Goal: Information Seeking & Learning: Learn about a topic

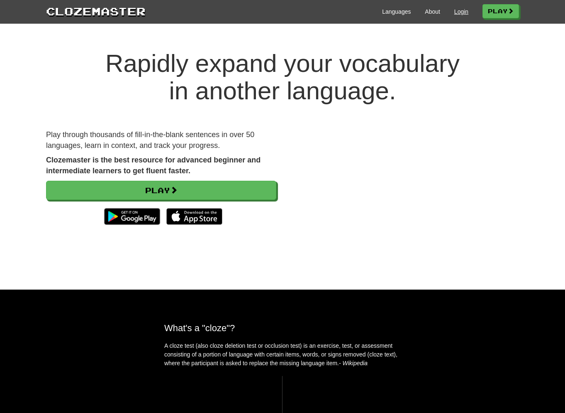
click at [456, 13] on link "Login" at bounding box center [461, 11] width 14 height 8
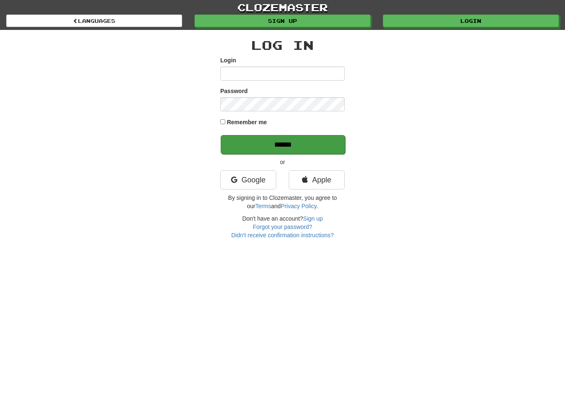
click at [273, 146] on input "******" at bounding box center [283, 144] width 125 height 19
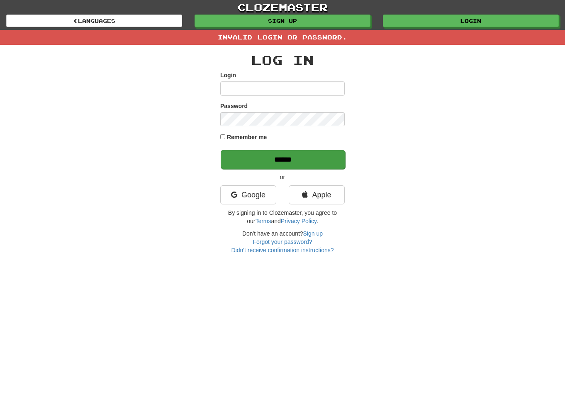
scroll to position [0, 0]
click at [274, 153] on input "******" at bounding box center [283, 159] width 125 height 19
click at [291, 159] on input "******" at bounding box center [283, 159] width 125 height 19
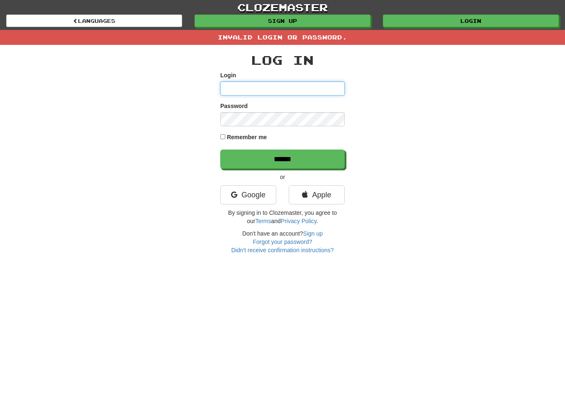
type input "**********"
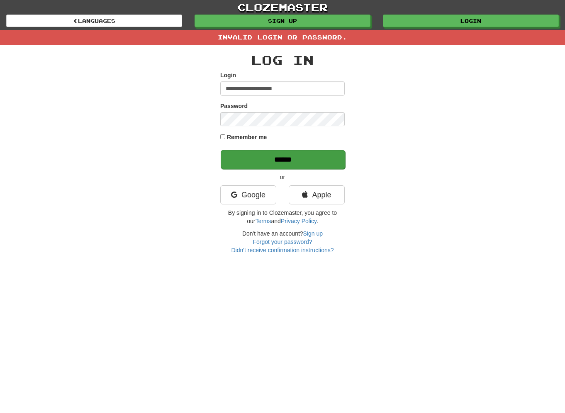
click at [286, 162] on input "******" at bounding box center [283, 159] width 125 height 19
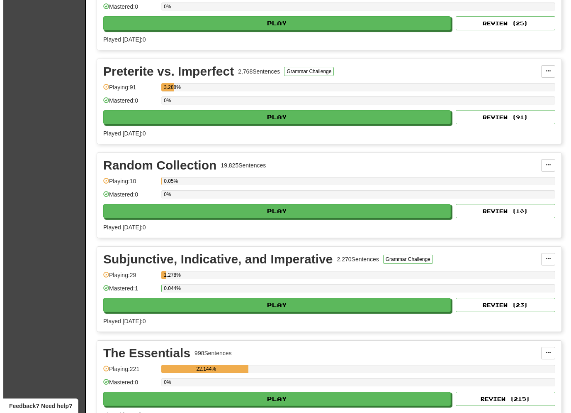
scroll to position [608, 0]
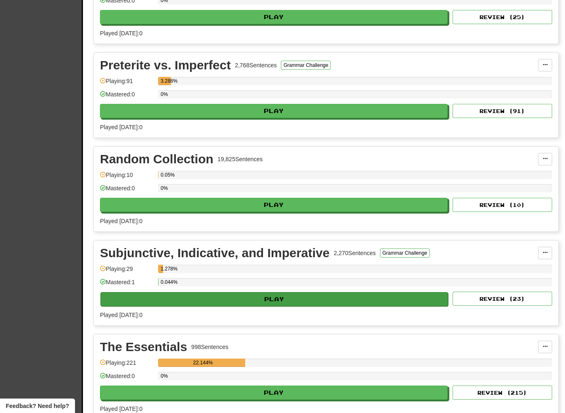
click at [287, 296] on button "Play" at bounding box center [274, 299] width 348 height 14
select select "**"
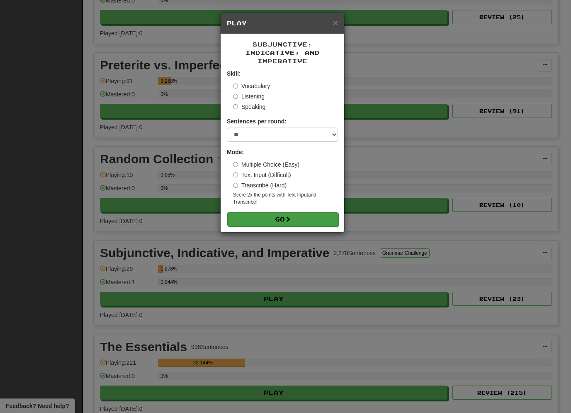
click at [286, 217] on button "Go" at bounding box center [282, 219] width 111 height 14
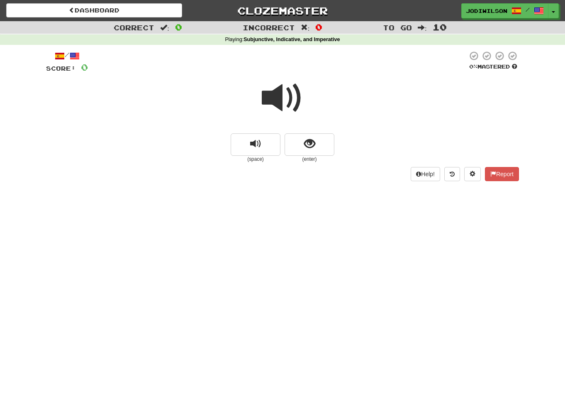
click at [284, 93] on span at bounding box center [283, 98] width 42 height 42
click at [312, 138] on span "show sentence" at bounding box center [309, 143] width 11 height 11
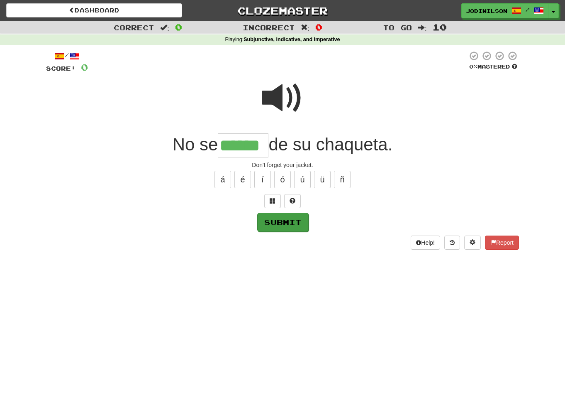
type input "******"
click at [288, 225] on button "Submit" at bounding box center [282, 221] width 51 height 19
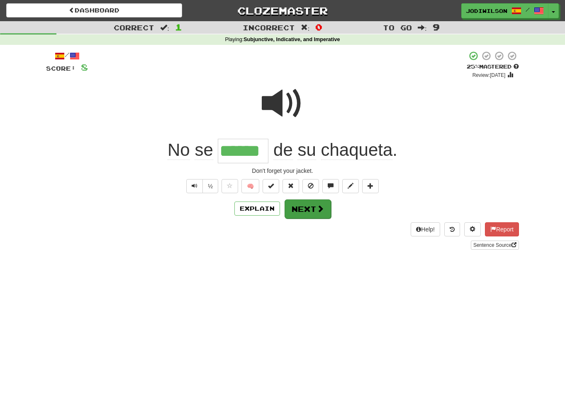
scroll to position [0, 0]
click at [324, 208] on button "Next" at bounding box center [308, 208] width 46 height 19
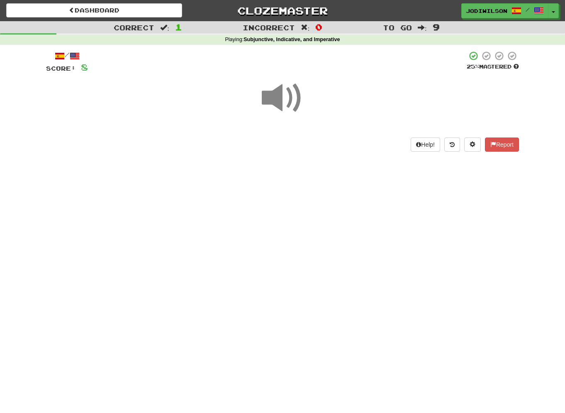
scroll to position [0, 0]
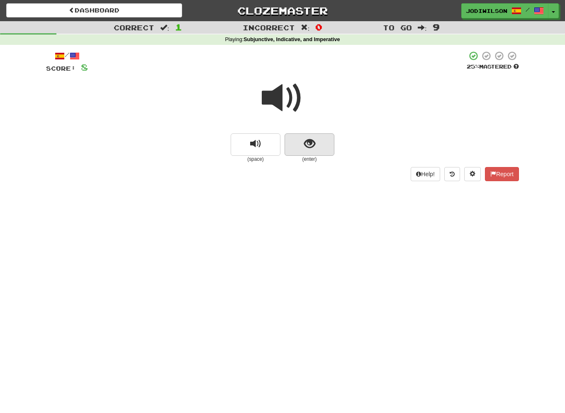
click at [308, 147] on span "show sentence" at bounding box center [309, 143] width 11 height 11
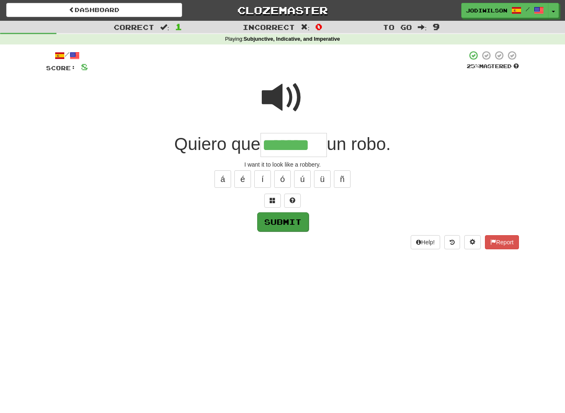
type input "*******"
click at [285, 221] on button "Submit" at bounding box center [282, 221] width 51 height 19
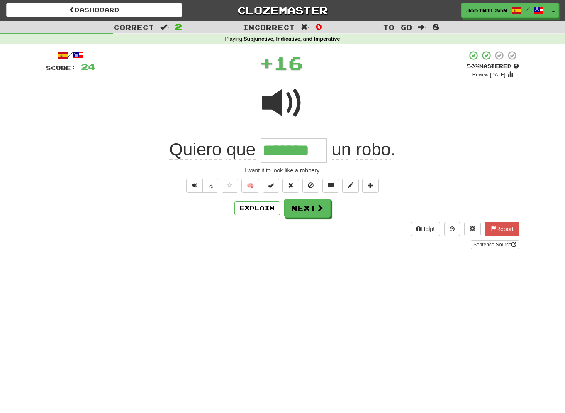
scroll to position [2, 0]
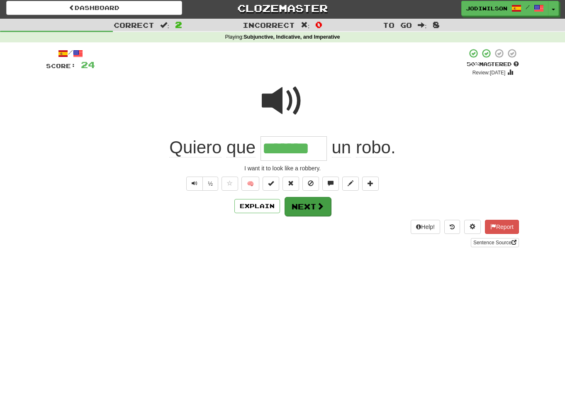
click at [307, 207] on button "Next" at bounding box center [308, 206] width 46 height 19
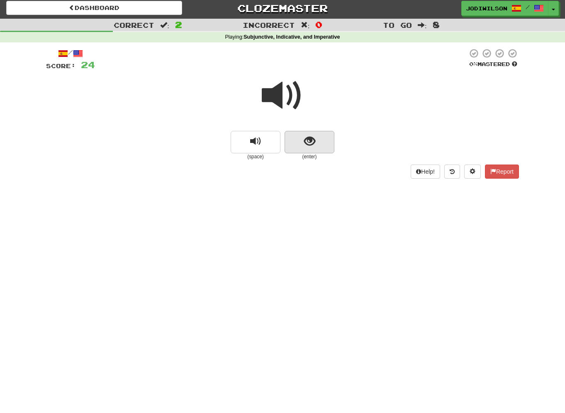
click at [310, 146] on span "show sentence" at bounding box center [309, 141] width 11 height 11
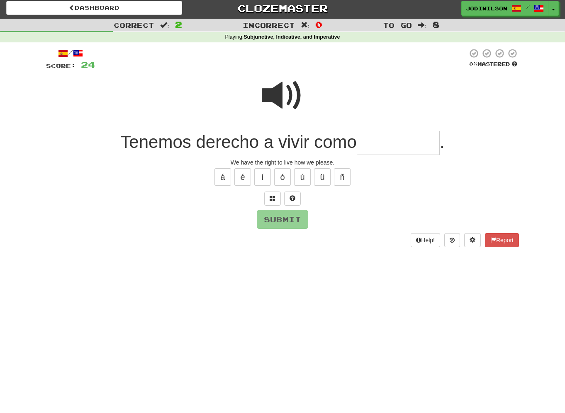
click at [377, 144] on input "text" at bounding box center [398, 143] width 83 height 24
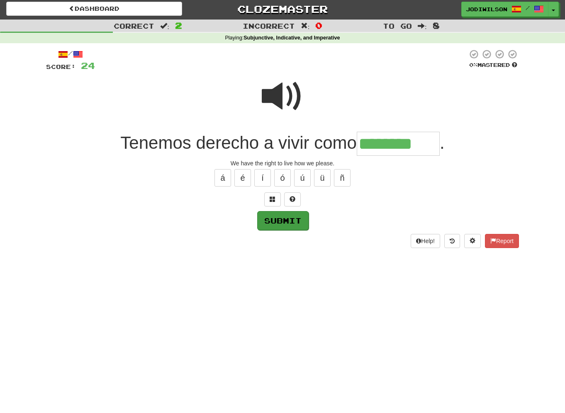
type input "********"
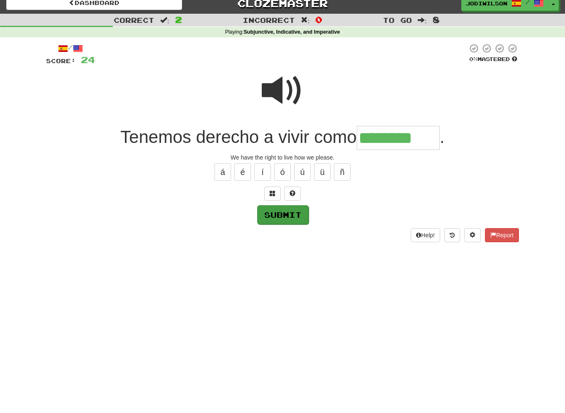
click at [297, 221] on button "Submit" at bounding box center [282, 214] width 51 height 19
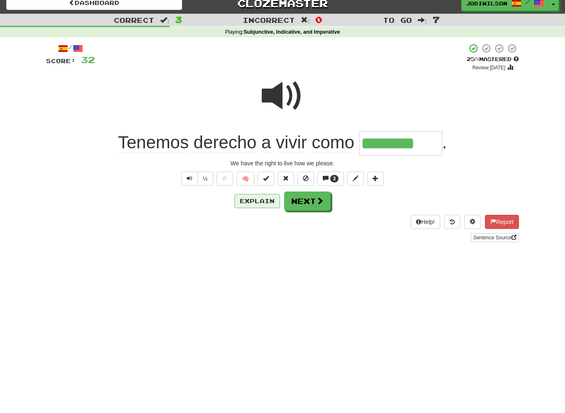
click at [269, 201] on button "Explain" at bounding box center [257, 201] width 46 height 14
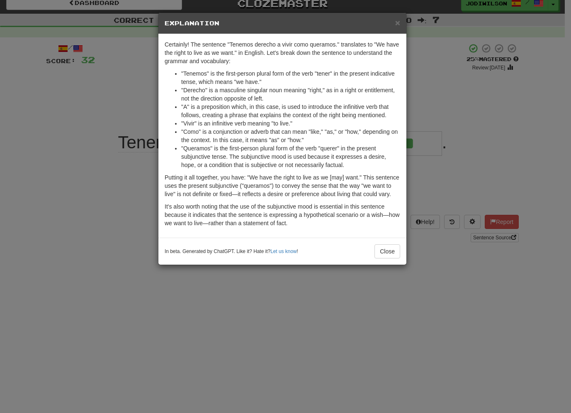
click at [75, 126] on div "× Explanation Certainly! The sentence "Tenemos derecho a vivir como queramos." …" at bounding box center [285, 206] width 571 height 413
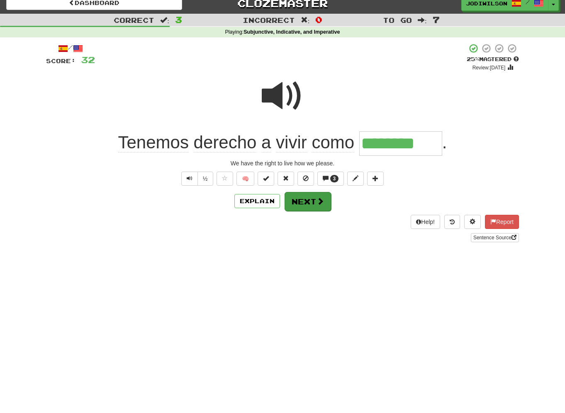
click at [317, 200] on span at bounding box center [320, 200] width 7 height 7
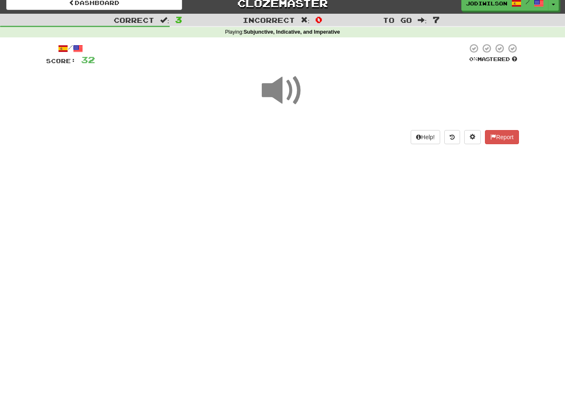
scroll to position [7, 0]
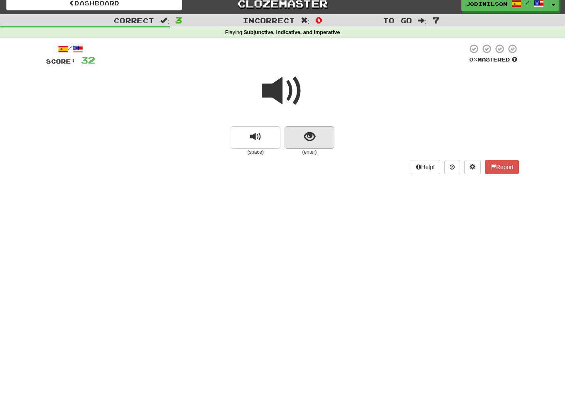
click at [304, 137] on span "show sentence" at bounding box center [309, 136] width 11 height 11
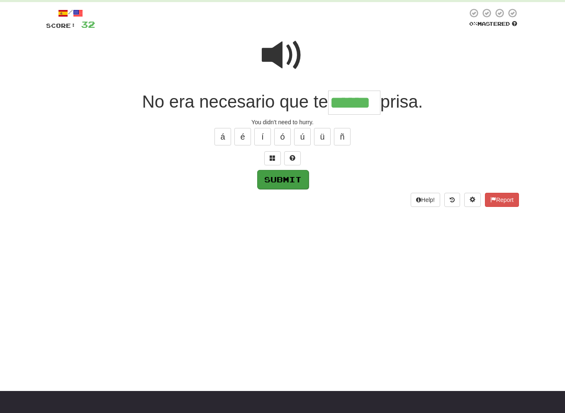
scroll to position [41, 0]
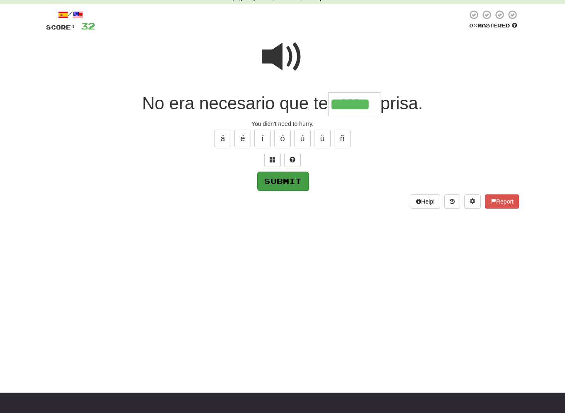
type input "******"
click at [286, 176] on button "Submit" at bounding box center [282, 180] width 51 height 19
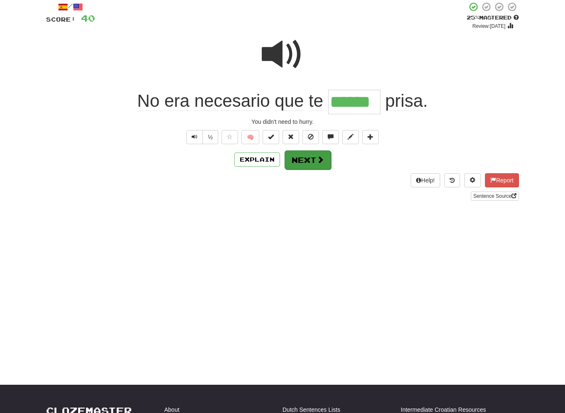
scroll to position [47, 0]
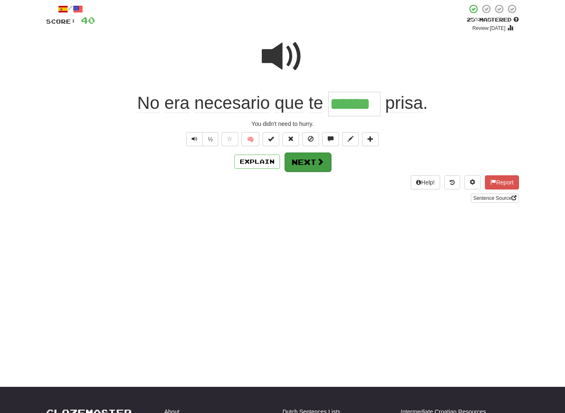
click at [300, 156] on button "Next" at bounding box center [308, 161] width 46 height 19
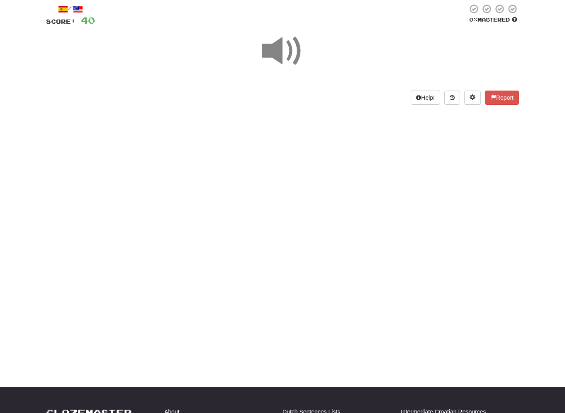
scroll to position [47, 0]
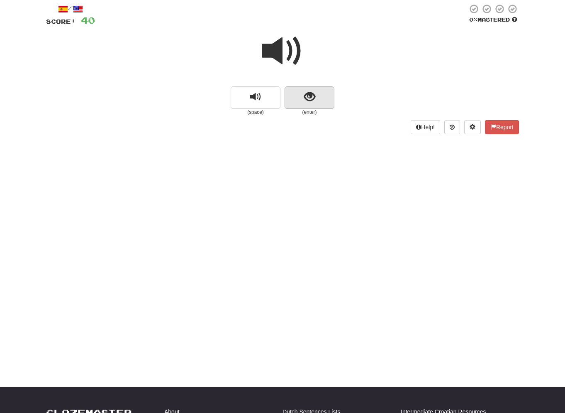
click at [308, 93] on span "show sentence" at bounding box center [309, 96] width 11 height 11
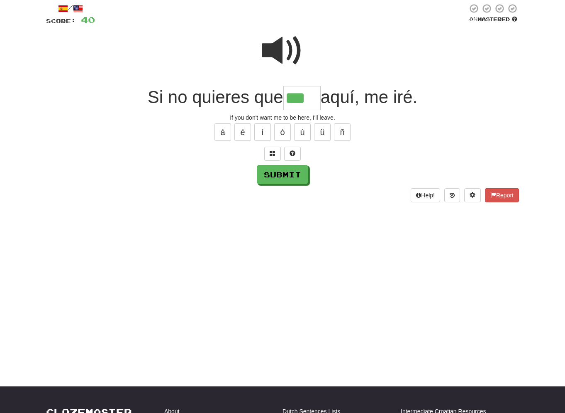
scroll to position [47, 0]
click at [244, 127] on button "é" at bounding box center [242, 131] width 17 height 17
type input "****"
click at [286, 176] on button "Submit" at bounding box center [282, 174] width 51 height 19
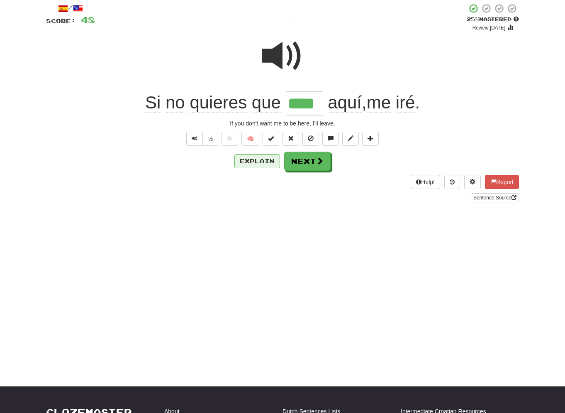
click at [264, 159] on button "Explain" at bounding box center [257, 161] width 46 height 14
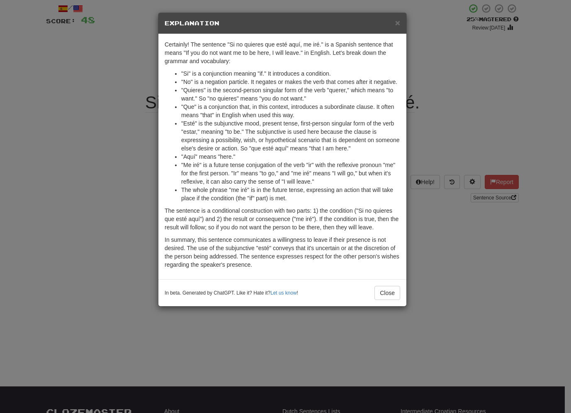
click at [433, 143] on div "× Explanation Certainly! The sentence "Si no quieres que esté aquí, me iré." is…" at bounding box center [285, 206] width 571 height 413
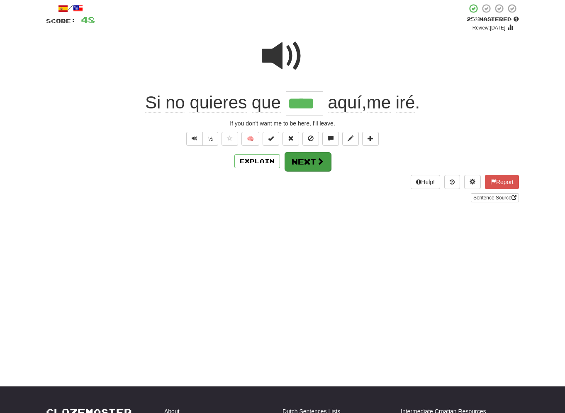
click at [306, 161] on button "Next" at bounding box center [308, 161] width 46 height 19
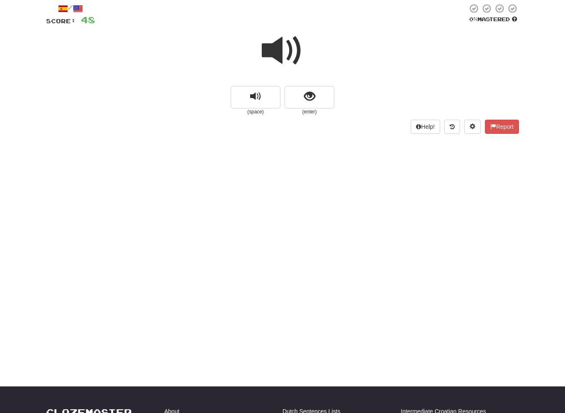
click at [281, 43] on span at bounding box center [283, 51] width 42 height 42
click at [276, 52] on span at bounding box center [283, 51] width 42 height 42
click at [311, 93] on span "show sentence" at bounding box center [309, 96] width 11 height 11
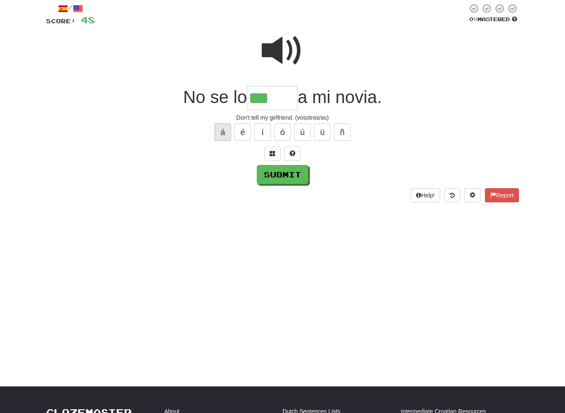
click at [219, 130] on button "á" at bounding box center [223, 131] width 17 height 17
type input "******"
click at [276, 175] on button "Submit" at bounding box center [282, 174] width 51 height 19
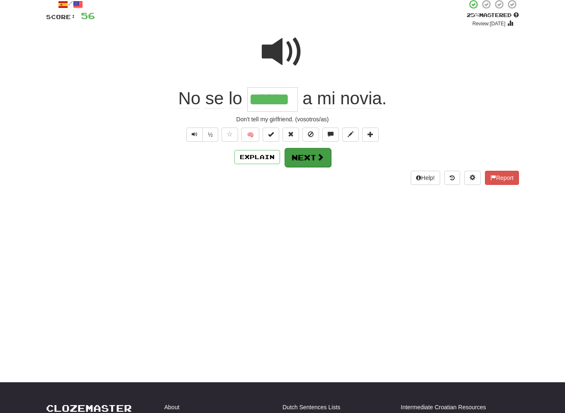
click at [306, 159] on button "Next" at bounding box center [308, 157] width 46 height 19
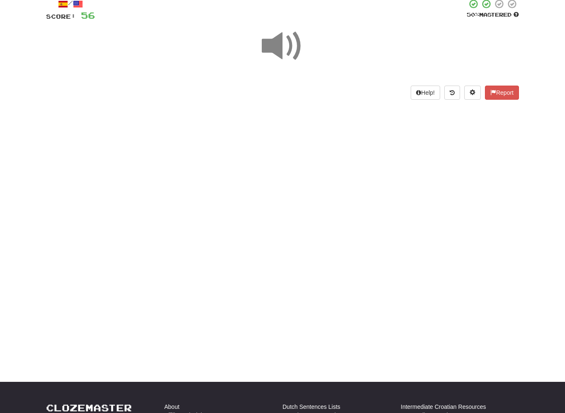
scroll to position [52, 0]
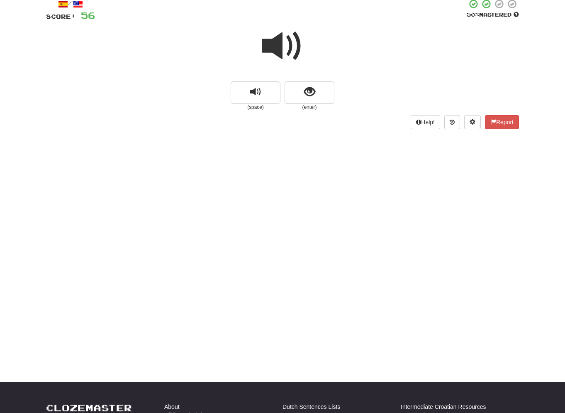
click at [295, 49] on span at bounding box center [283, 46] width 42 height 42
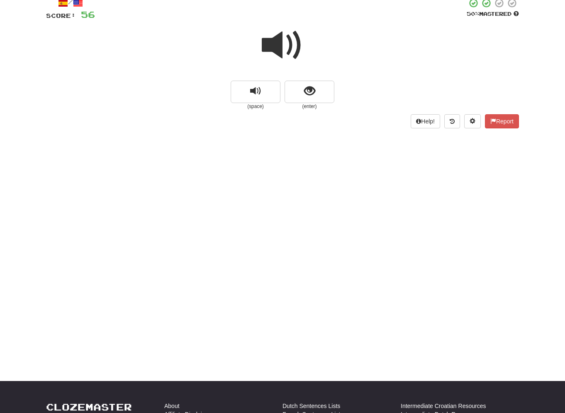
click at [267, 49] on span at bounding box center [283, 45] width 42 height 42
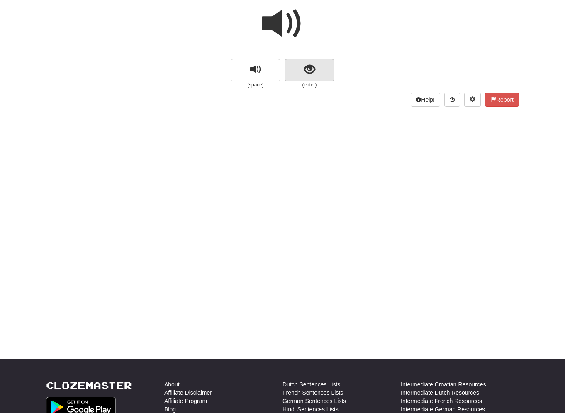
scroll to position [75, 0]
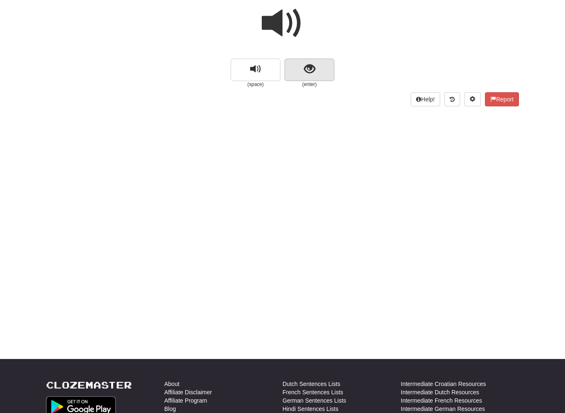
click at [303, 73] on button "show sentence" at bounding box center [310, 70] width 50 height 22
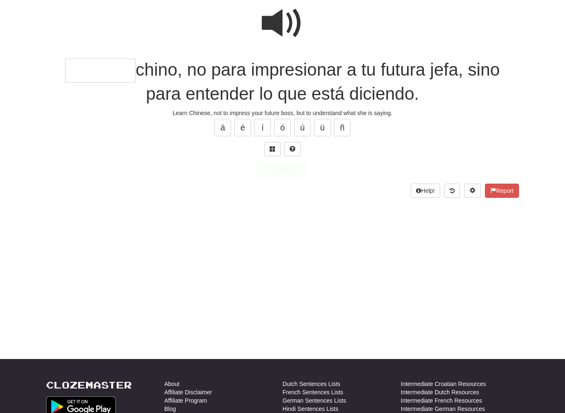
scroll to position [75, 0]
click at [79, 69] on input "text" at bounding box center [100, 71] width 71 height 24
type input "*******"
click at [288, 171] on button "Submit" at bounding box center [282, 170] width 51 height 19
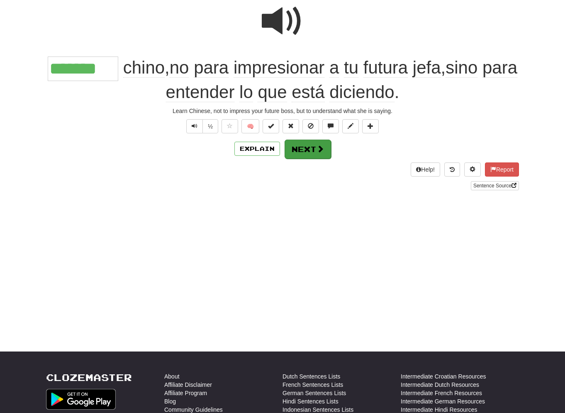
click at [296, 159] on div "/ Score: 80 + 24 75 % Mastered Review: 2025-09-20 ******* chino , no para impre…" at bounding box center [282, 78] width 473 height 221
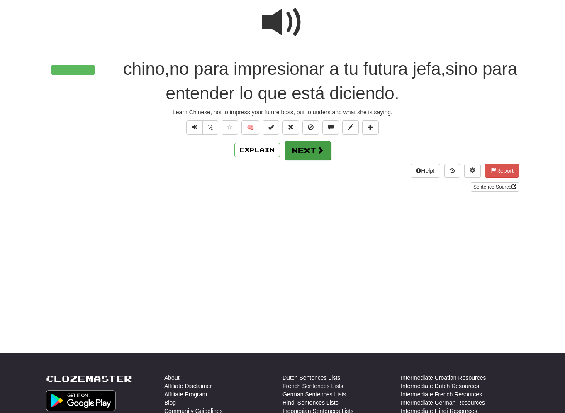
click at [298, 150] on button "Next" at bounding box center [308, 150] width 46 height 19
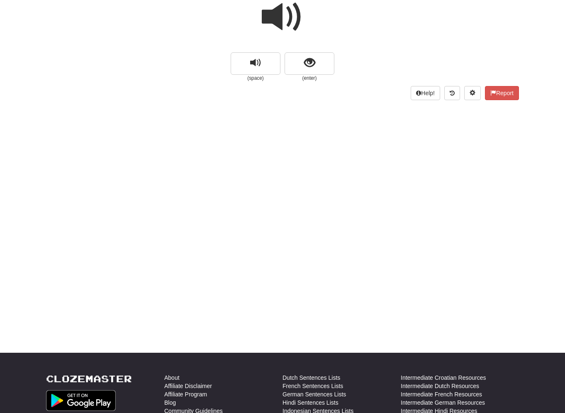
click at [301, 31] on span at bounding box center [283, 17] width 42 height 42
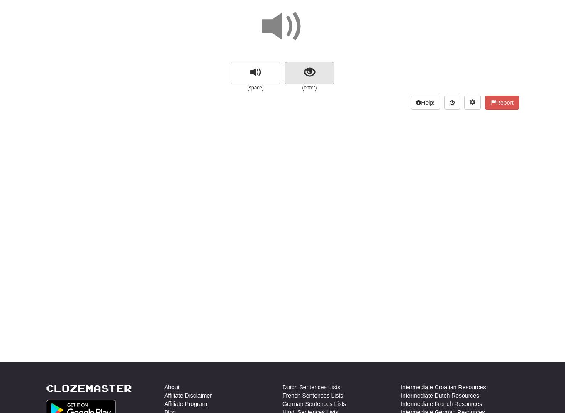
scroll to position [91, 0]
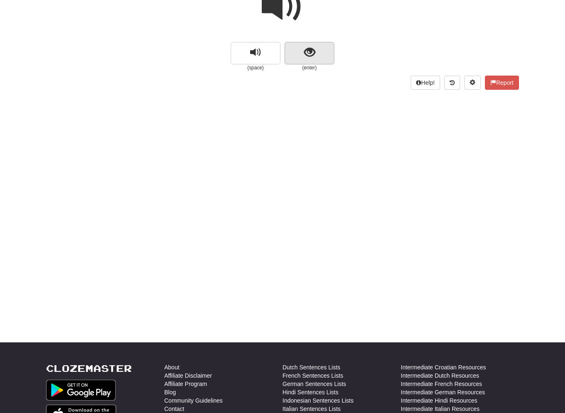
click at [304, 56] on span "show sentence" at bounding box center [309, 52] width 11 height 11
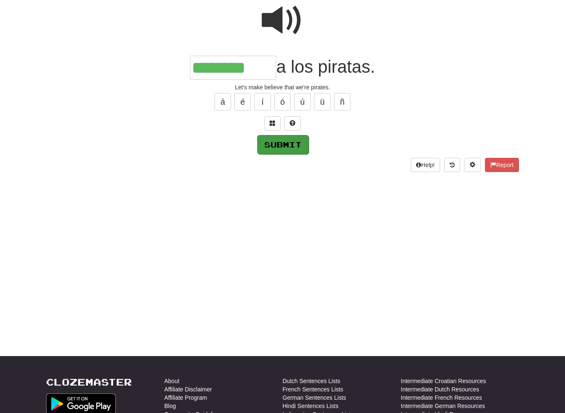
click at [283, 140] on button "Submit" at bounding box center [282, 144] width 51 height 19
type input "********"
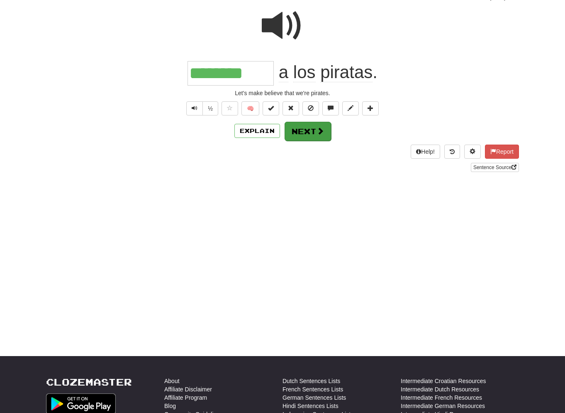
click at [303, 132] on button "Next" at bounding box center [308, 131] width 46 height 19
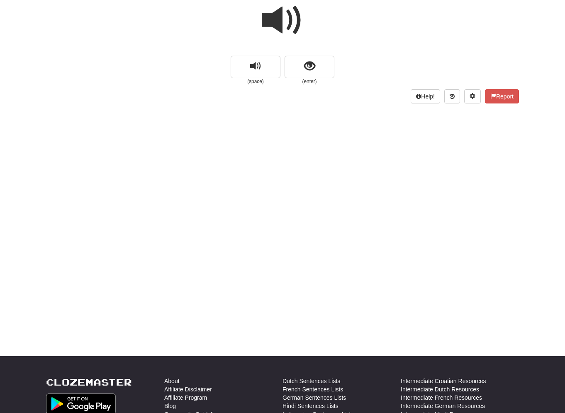
click at [287, 20] on span at bounding box center [283, 21] width 42 height 42
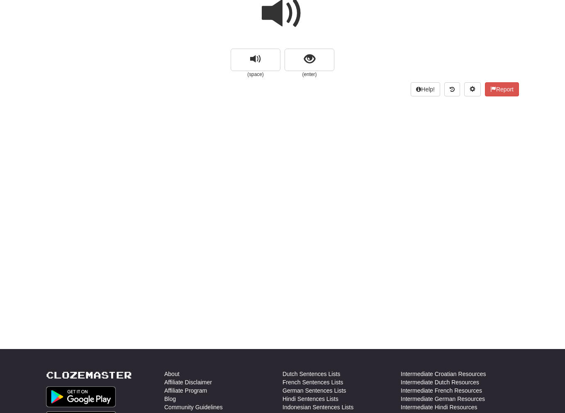
scroll to position [83, 0]
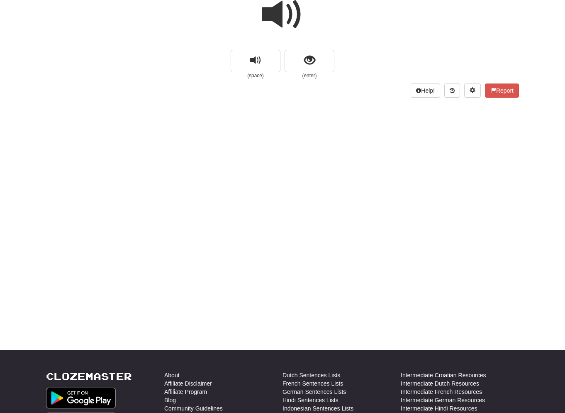
click at [254, 8] on div at bounding box center [282, 19] width 473 height 59
click at [289, 17] on span at bounding box center [283, 15] width 42 height 42
click at [320, 59] on button "show sentence" at bounding box center [310, 61] width 50 height 22
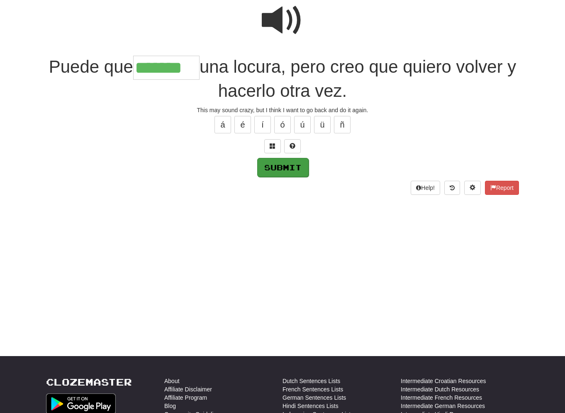
type input "*******"
click at [286, 166] on button "Submit" at bounding box center [282, 167] width 51 height 19
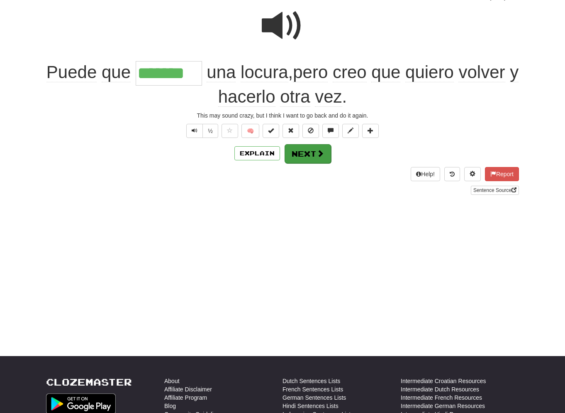
click at [309, 154] on button "Next" at bounding box center [308, 153] width 46 height 19
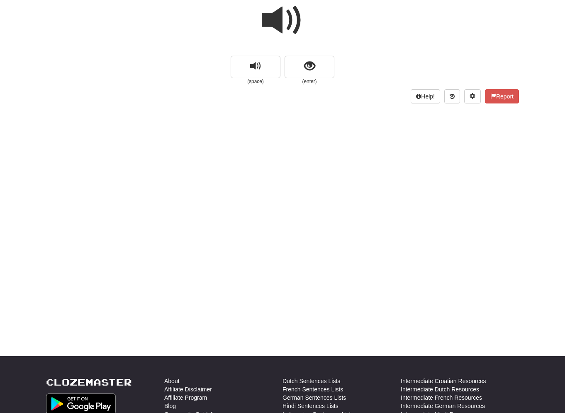
click at [281, 22] on span at bounding box center [283, 21] width 42 height 42
click at [285, 21] on span at bounding box center [283, 21] width 42 height 42
click at [298, 24] on span at bounding box center [283, 21] width 42 height 42
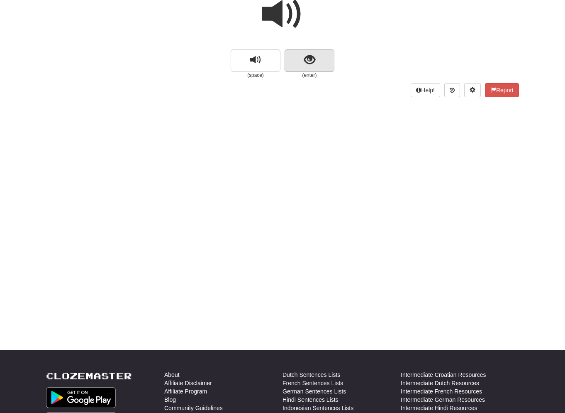
scroll to position [88, 0]
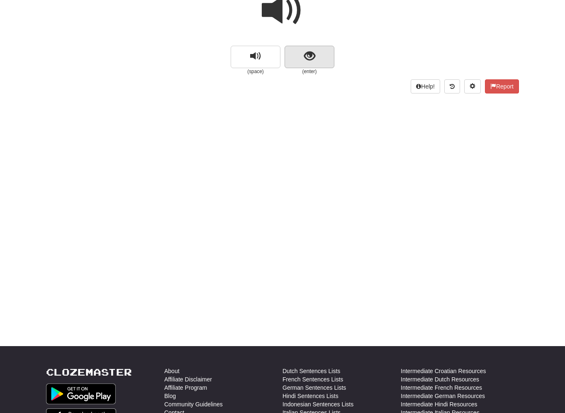
click at [310, 63] on button "show sentence" at bounding box center [310, 57] width 50 height 22
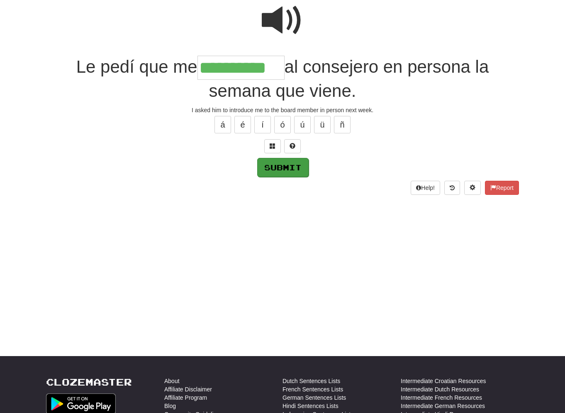
type input "**********"
click at [286, 164] on button "Submit" at bounding box center [282, 167] width 51 height 19
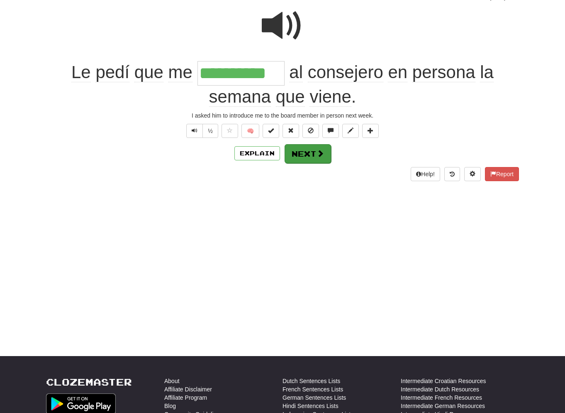
click at [315, 151] on button "Next" at bounding box center [308, 153] width 46 height 19
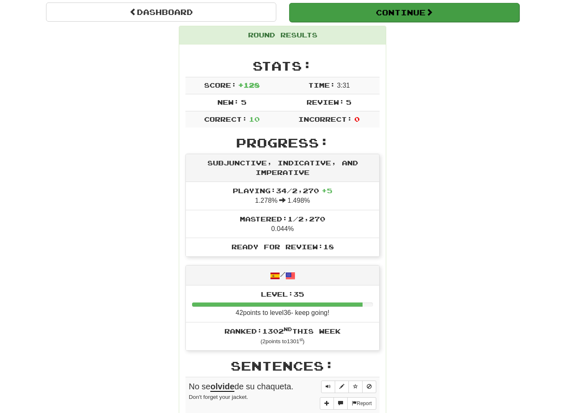
scroll to position [77, 0]
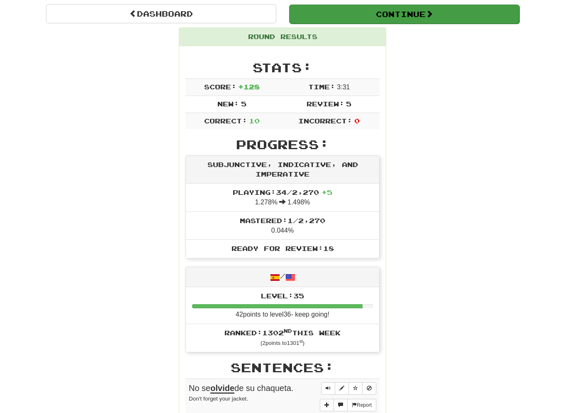
click at [345, 11] on button "Continue" at bounding box center [404, 14] width 230 height 19
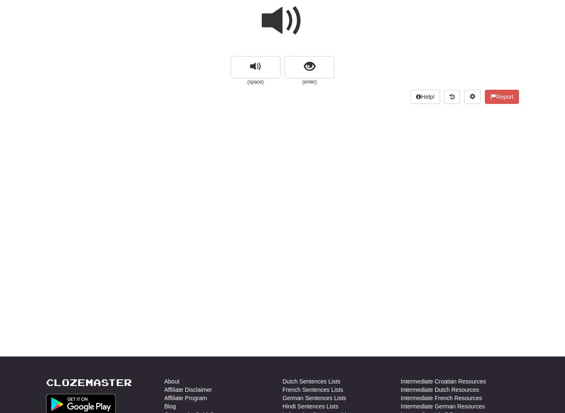
click at [290, 27] on span at bounding box center [283, 21] width 42 height 42
click at [315, 61] on span "show sentence" at bounding box center [309, 66] width 11 height 11
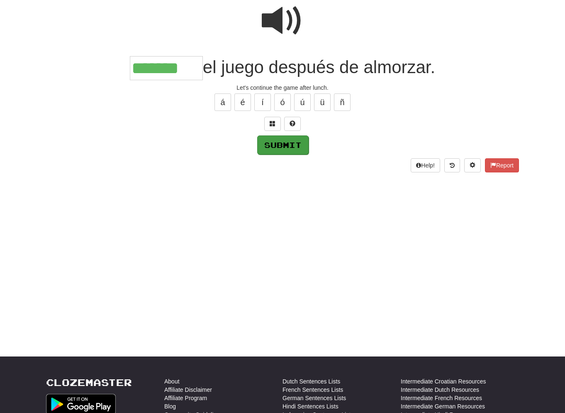
click at [292, 148] on button "Submit" at bounding box center [282, 144] width 51 height 19
type input "*******"
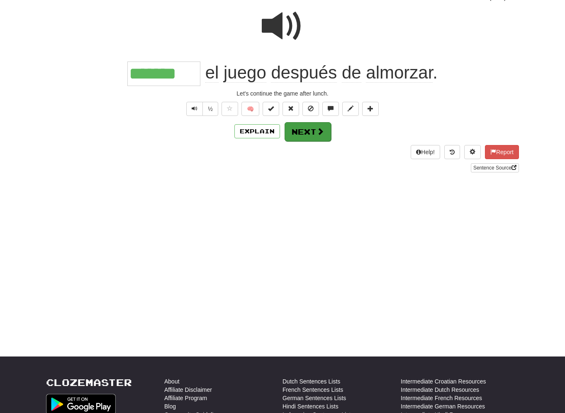
click at [305, 130] on button "Next" at bounding box center [308, 131] width 46 height 19
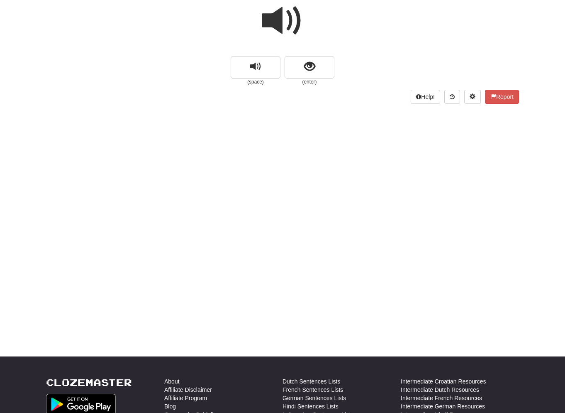
click at [286, 22] on span at bounding box center [283, 21] width 42 height 42
click at [301, 70] on button "show sentence" at bounding box center [310, 67] width 50 height 22
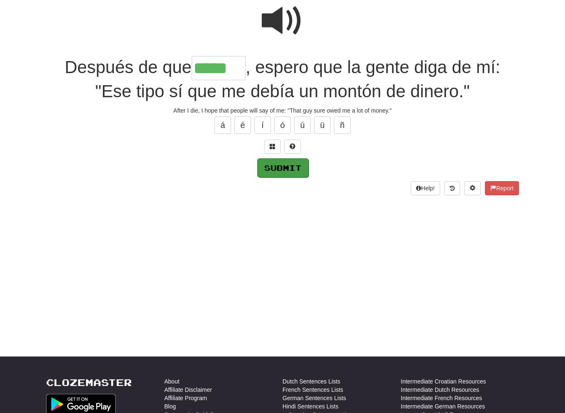
type input "*****"
click at [290, 171] on button "Submit" at bounding box center [282, 167] width 51 height 19
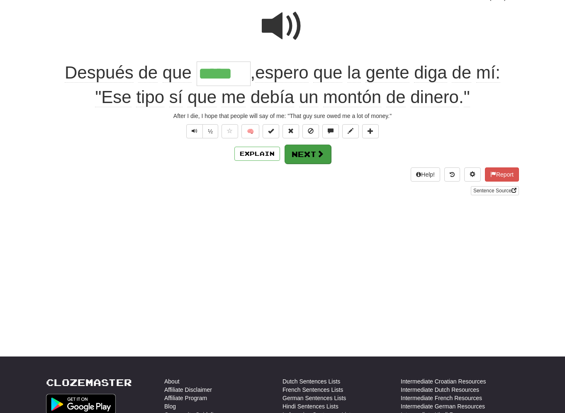
click at [305, 154] on button "Next" at bounding box center [308, 153] width 46 height 19
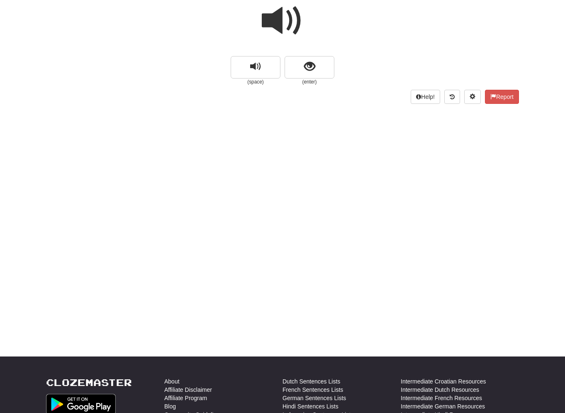
click at [289, 27] on span at bounding box center [283, 21] width 42 height 42
click at [318, 66] on button "show sentence" at bounding box center [310, 67] width 50 height 22
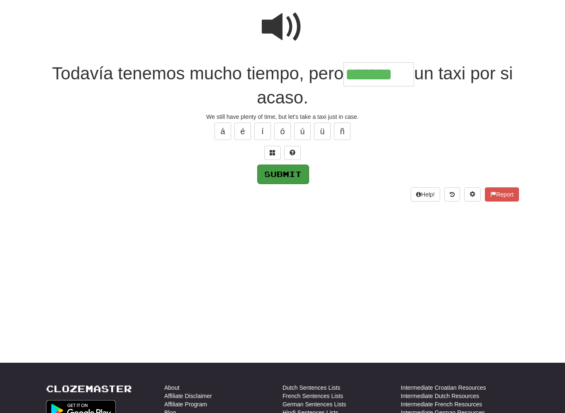
type input "*******"
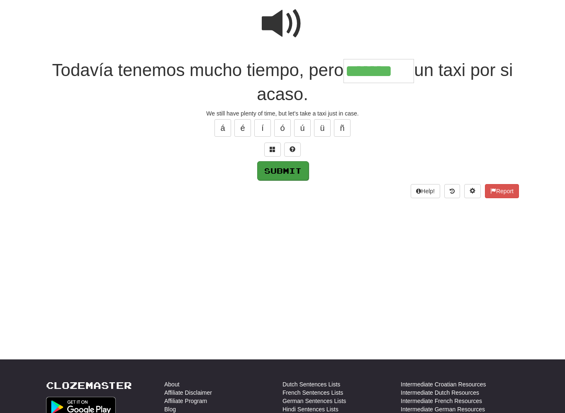
click at [298, 168] on button "Submit" at bounding box center [282, 170] width 51 height 19
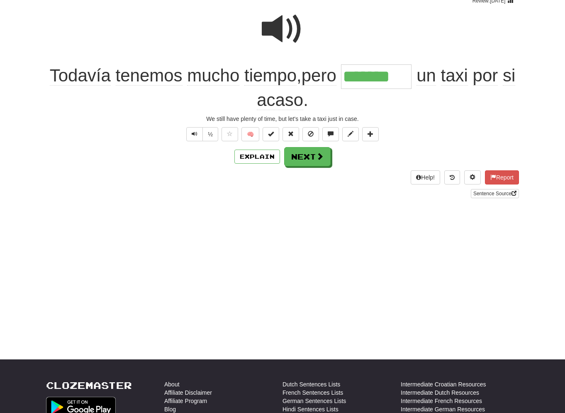
scroll to position [75, 0]
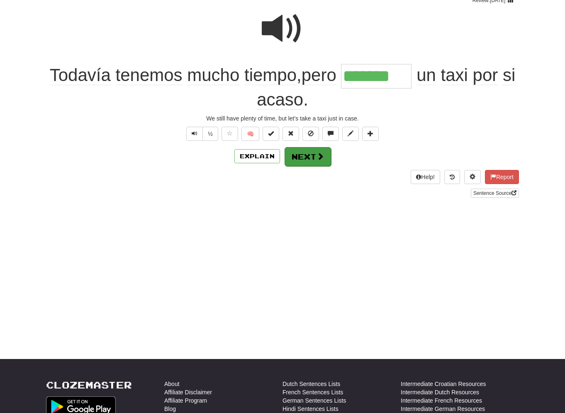
click at [303, 158] on button "Next" at bounding box center [308, 156] width 46 height 19
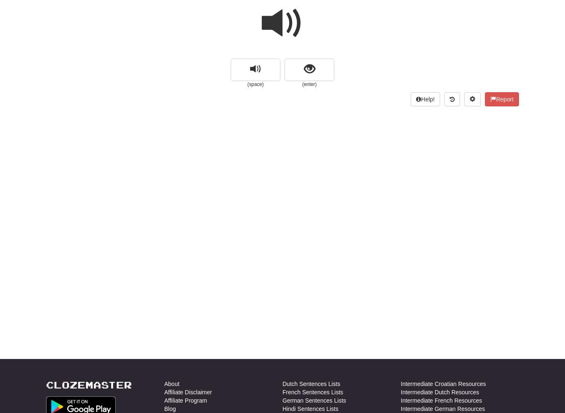
click at [300, 38] on span at bounding box center [283, 23] width 42 height 42
click at [305, 68] on span "show sentence" at bounding box center [309, 68] width 11 height 11
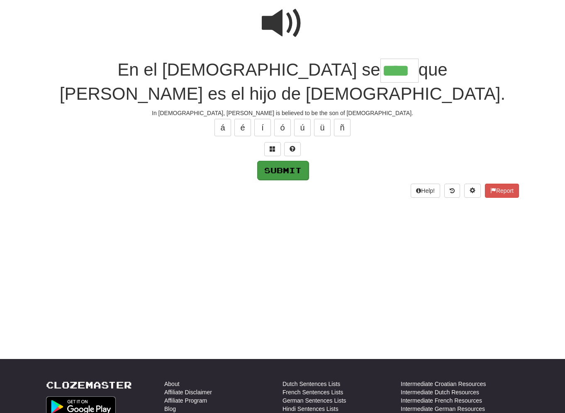
type input "****"
click at [304, 161] on button "Submit" at bounding box center [282, 170] width 51 height 19
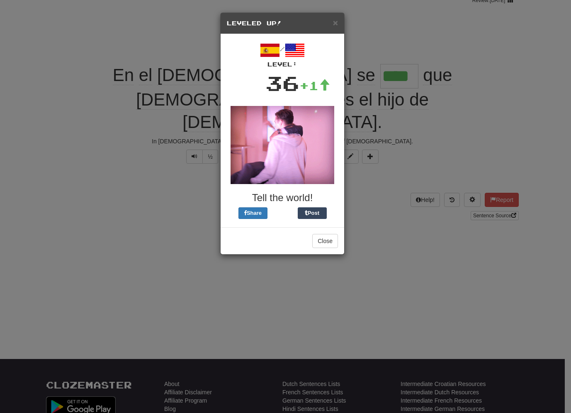
click at [326, 240] on button "Close" at bounding box center [325, 241] width 26 height 14
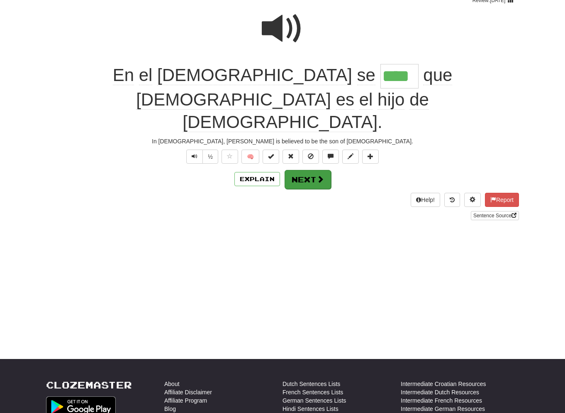
click at [306, 170] on button "Next" at bounding box center [308, 179] width 46 height 19
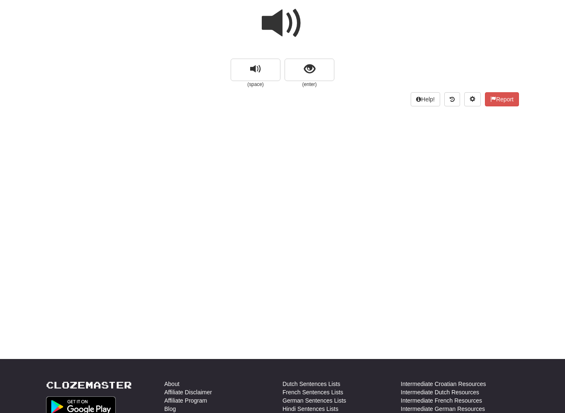
click at [285, 32] on span at bounding box center [283, 23] width 42 height 42
click at [299, 68] on button "show sentence" at bounding box center [310, 70] width 50 height 22
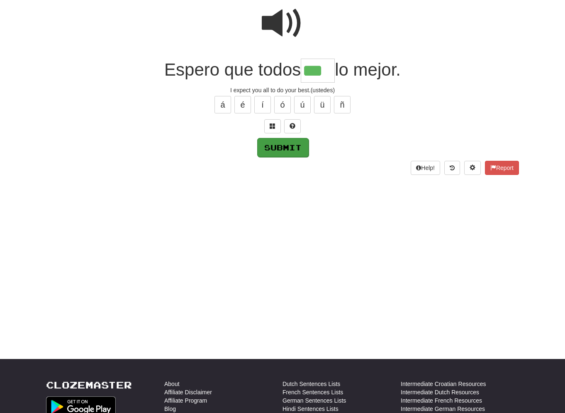
type input "***"
click at [288, 142] on button "Submit" at bounding box center [282, 147] width 51 height 19
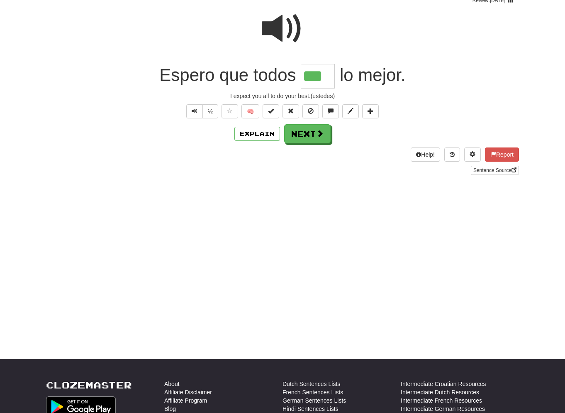
scroll to position [75, 0]
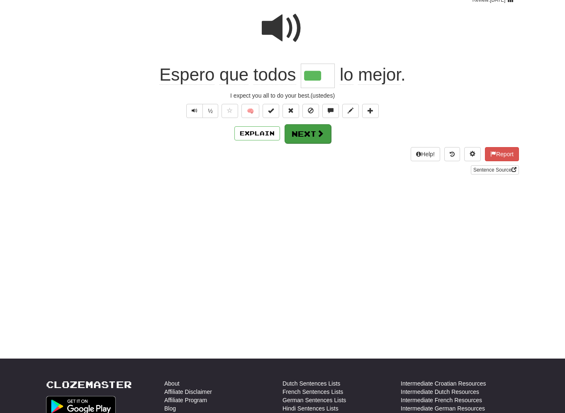
click at [300, 132] on button "Next" at bounding box center [308, 133] width 46 height 19
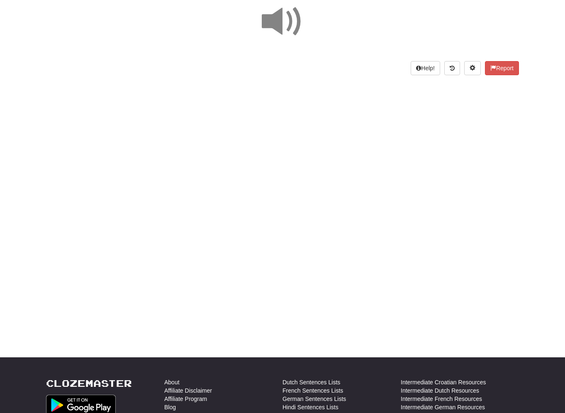
scroll to position [75, 0]
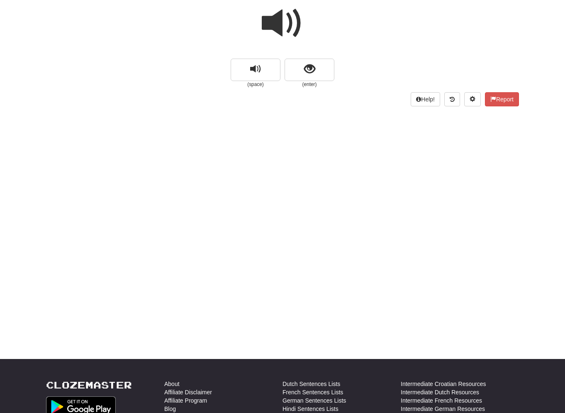
click at [285, 30] on span at bounding box center [283, 23] width 42 height 42
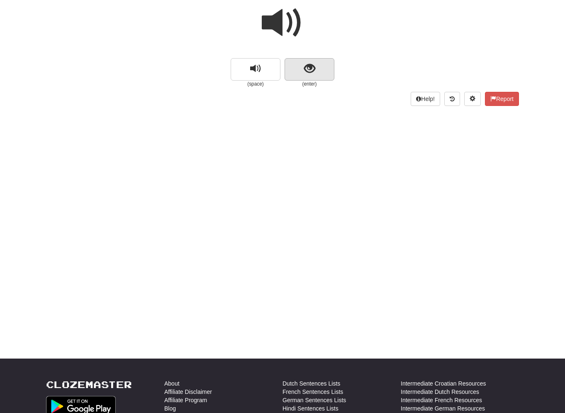
click at [298, 65] on button "show sentence" at bounding box center [310, 69] width 50 height 22
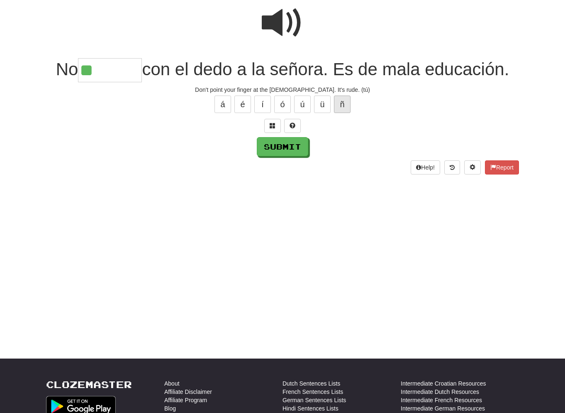
click at [339, 104] on button "ñ" at bounding box center [342, 103] width 17 height 17
type input "*******"
click at [292, 146] on button "Submit" at bounding box center [282, 146] width 51 height 19
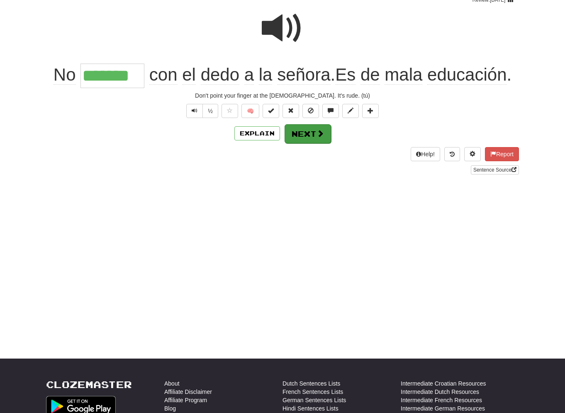
click at [300, 130] on button "Next" at bounding box center [308, 133] width 46 height 19
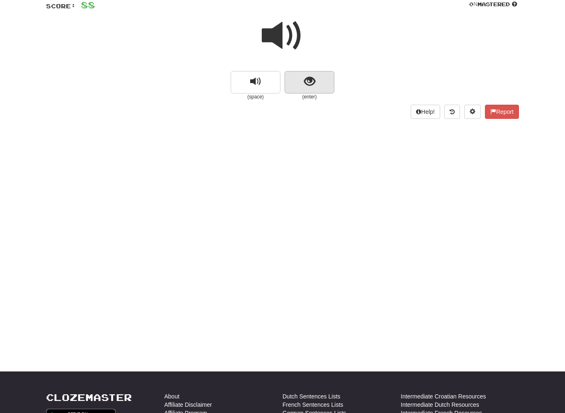
scroll to position [62, 0]
click at [303, 81] on button "show sentence" at bounding box center [310, 82] width 50 height 22
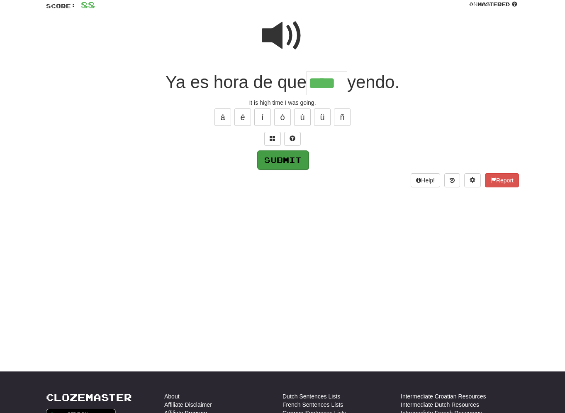
type input "****"
click at [280, 160] on button "Submit" at bounding box center [282, 159] width 51 height 19
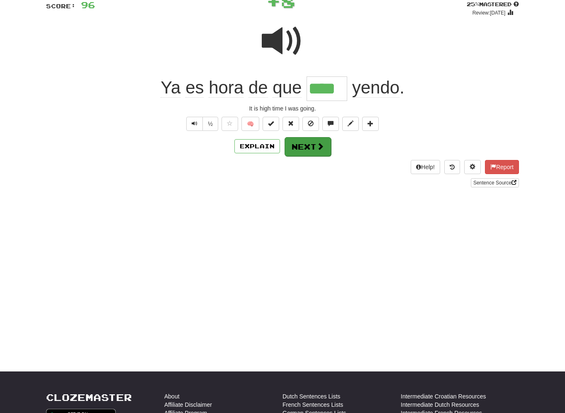
click at [301, 148] on button "Next" at bounding box center [308, 146] width 46 height 19
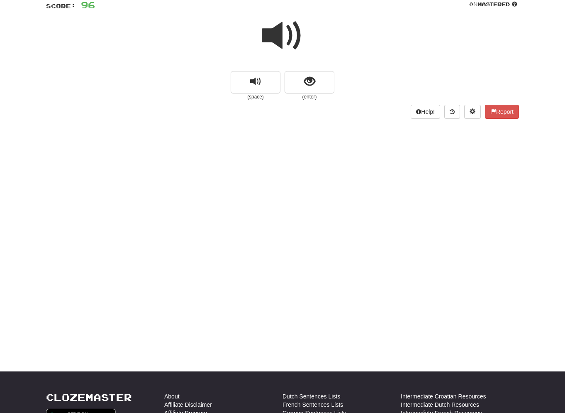
click at [282, 38] on span at bounding box center [283, 36] width 42 height 42
click at [303, 83] on button "show sentence" at bounding box center [310, 82] width 50 height 22
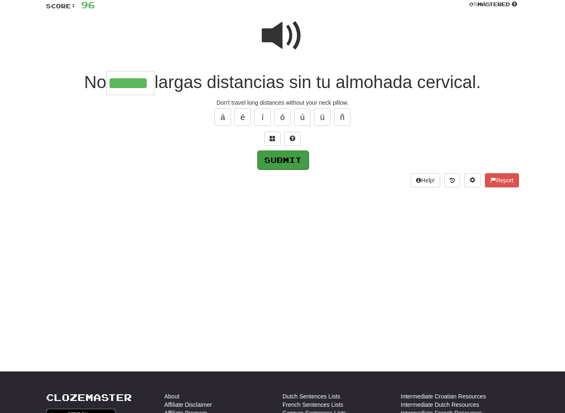
type input "******"
click at [290, 160] on button "Submit" at bounding box center [282, 159] width 51 height 19
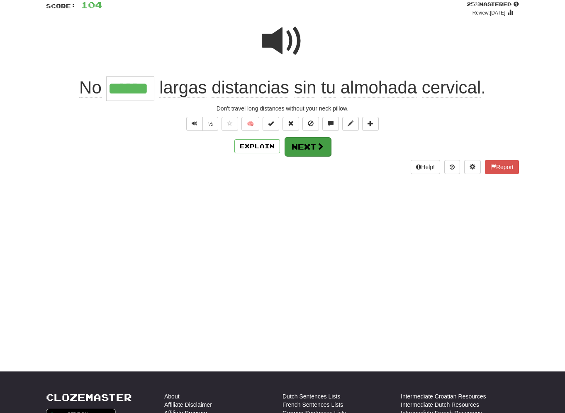
click at [309, 145] on button "Next" at bounding box center [308, 146] width 46 height 19
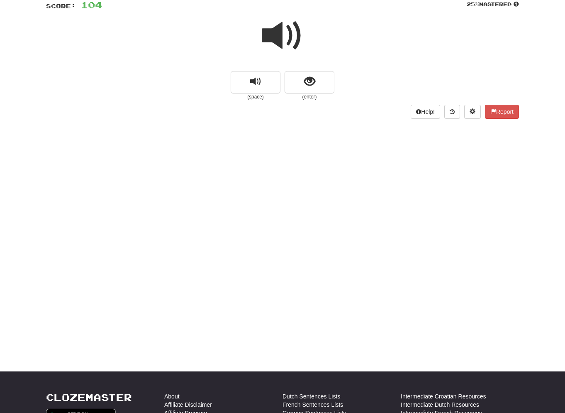
click at [287, 34] on span at bounding box center [283, 36] width 42 height 42
click at [304, 79] on span "show sentence" at bounding box center [309, 81] width 11 height 11
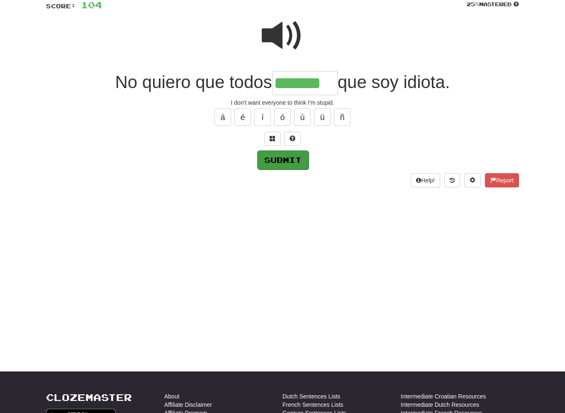
type input "*******"
click at [291, 159] on button "Submit" at bounding box center [282, 159] width 51 height 19
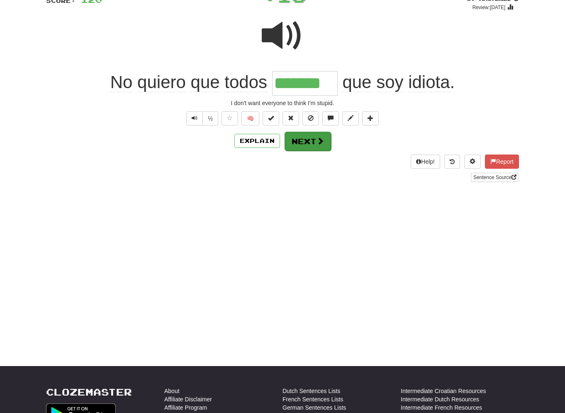
scroll to position [69, 0]
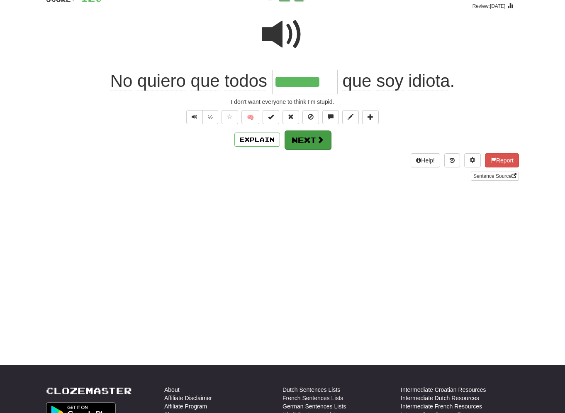
click at [303, 136] on button "Next" at bounding box center [308, 139] width 46 height 19
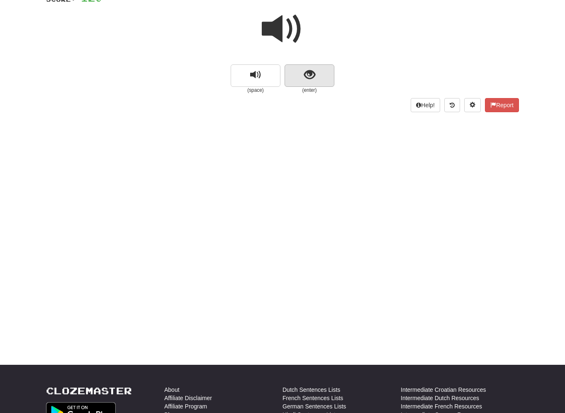
click at [307, 76] on span "show sentence" at bounding box center [309, 74] width 11 height 11
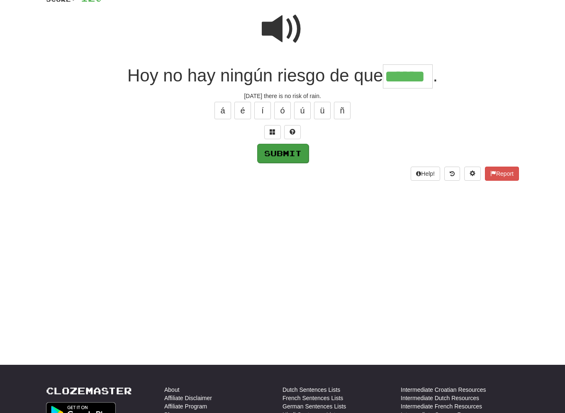
type input "******"
click at [290, 150] on button "Submit" at bounding box center [282, 153] width 51 height 19
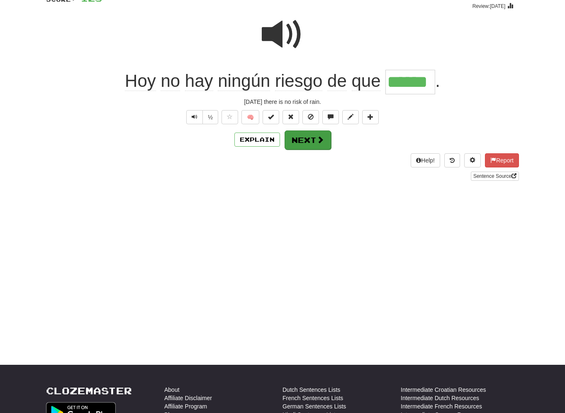
click at [303, 138] on button "Next" at bounding box center [308, 139] width 46 height 19
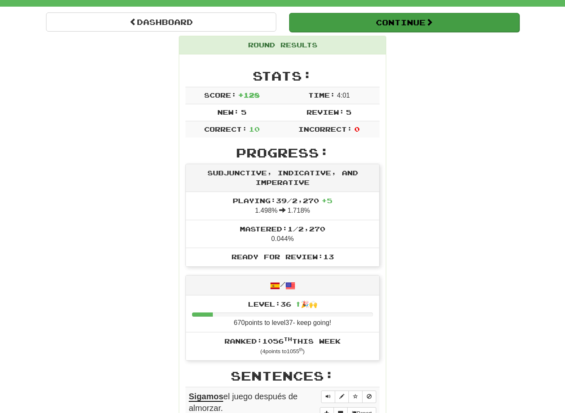
click at [394, 20] on button "Continue" at bounding box center [404, 22] width 230 height 19
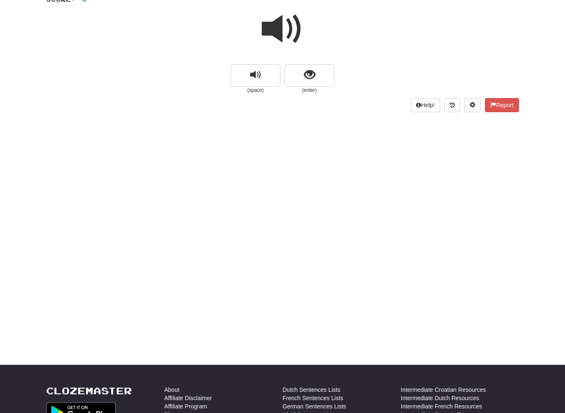
click at [294, 33] on span at bounding box center [283, 29] width 42 height 42
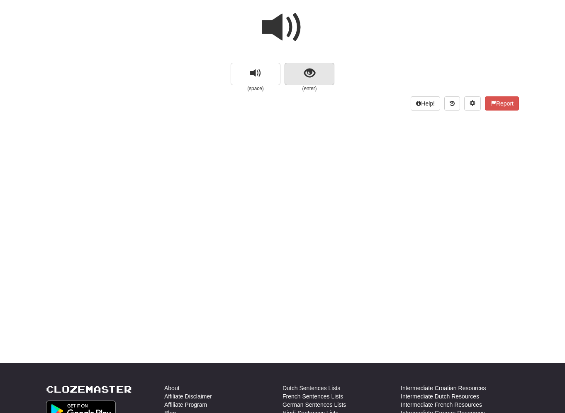
click at [309, 72] on span "show sentence" at bounding box center [309, 73] width 11 height 11
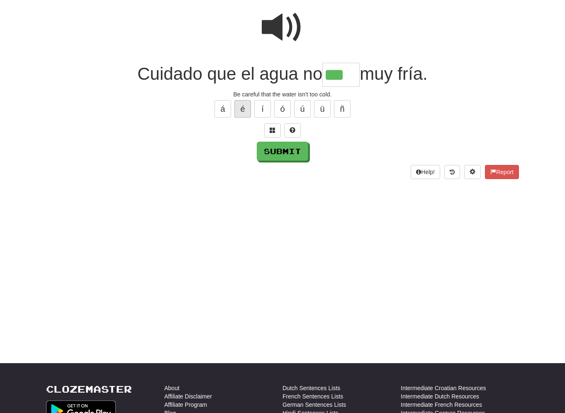
click at [240, 105] on button "é" at bounding box center [242, 108] width 17 height 17
type input "****"
click at [282, 149] on button "Submit" at bounding box center [282, 151] width 51 height 19
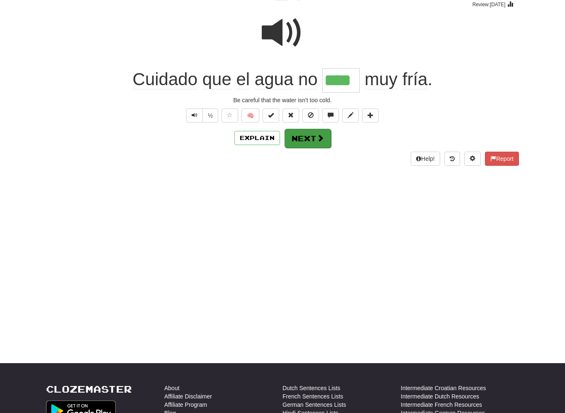
click at [311, 139] on button "Next" at bounding box center [308, 138] width 46 height 19
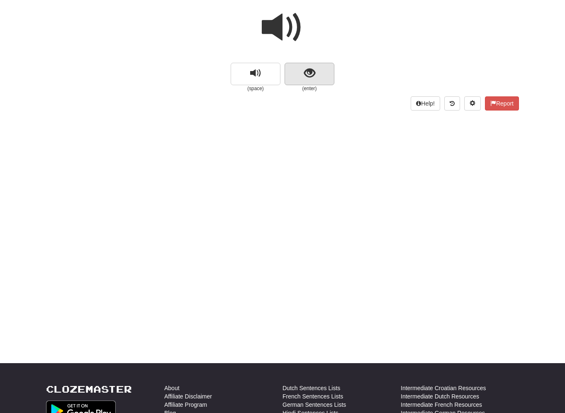
click at [301, 69] on button "show sentence" at bounding box center [310, 74] width 50 height 22
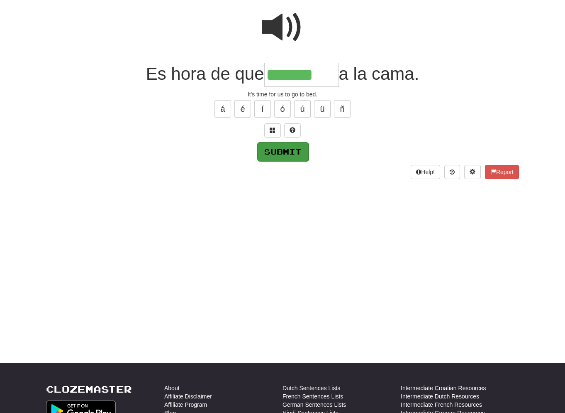
type input "*******"
click at [299, 144] on button "Submit" at bounding box center [282, 151] width 51 height 19
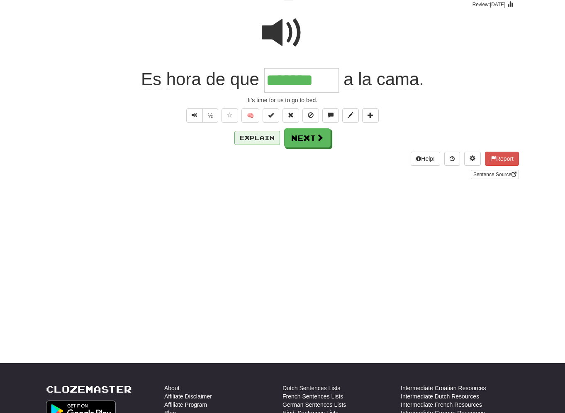
click at [257, 138] on button "Explain" at bounding box center [257, 138] width 46 height 14
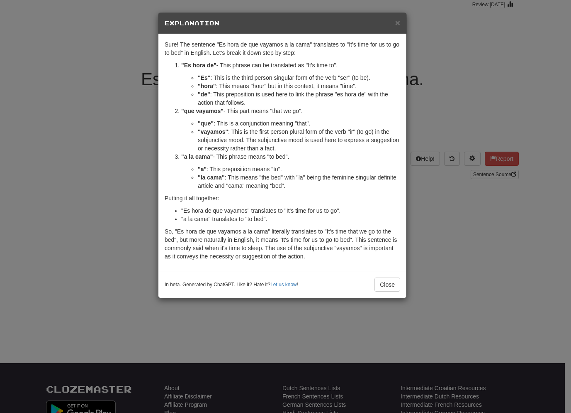
click at [121, 48] on div "× Explanation Sure! The sentence "Es hora de que vayamos a la cama" translates …" at bounding box center [285, 206] width 571 height 413
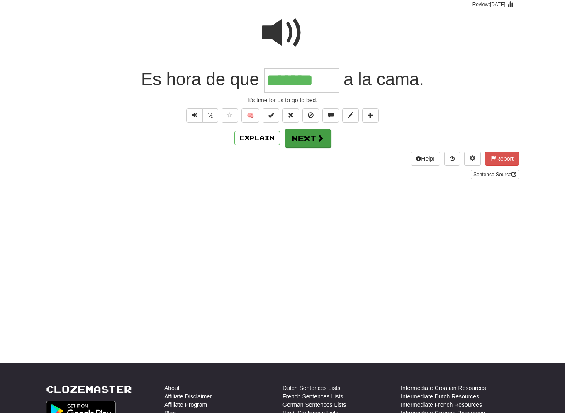
click at [311, 137] on button "Next" at bounding box center [308, 138] width 46 height 19
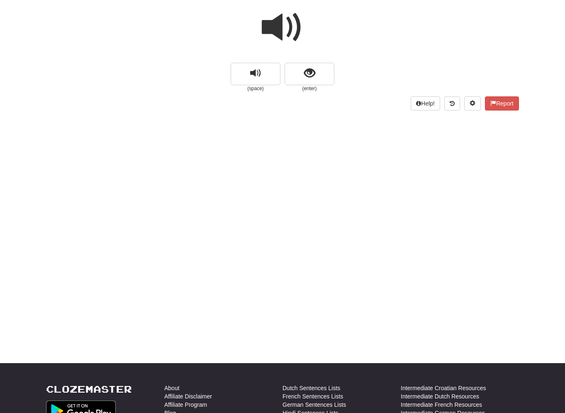
click at [281, 30] on span at bounding box center [283, 28] width 42 height 42
click at [280, 29] on span at bounding box center [283, 28] width 42 height 42
click at [303, 67] on button "show sentence" at bounding box center [310, 74] width 50 height 22
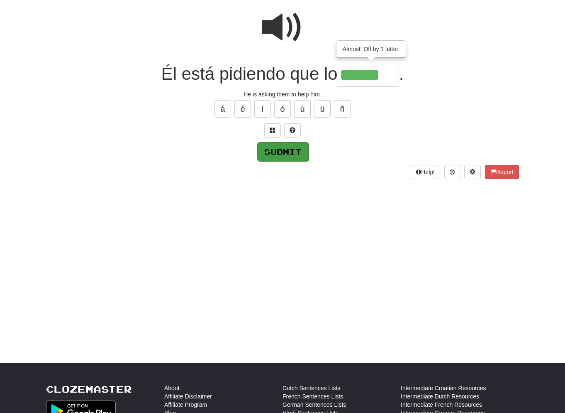
type input "******"
click at [281, 149] on button "Submit" at bounding box center [282, 151] width 51 height 19
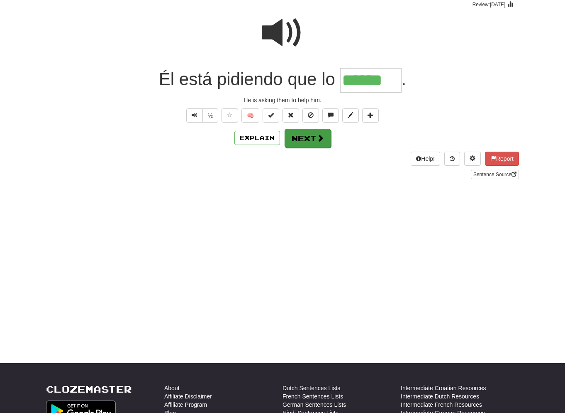
click at [306, 139] on button "Next" at bounding box center [308, 138] width 46 height 19
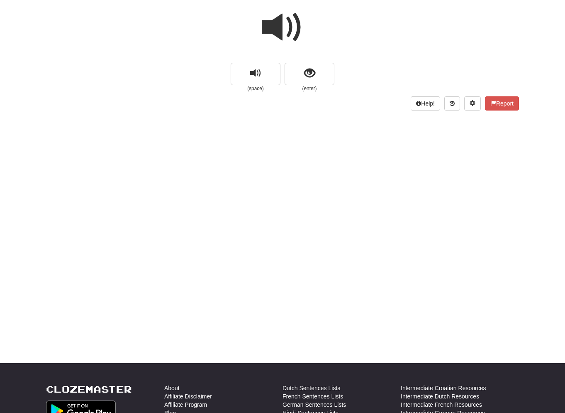
scroll to position [69, 0]
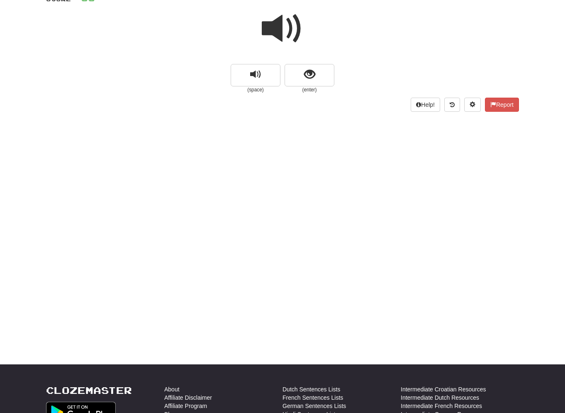
click at [292, 24] on span at bounding box center [283, 29] width 42 height 42
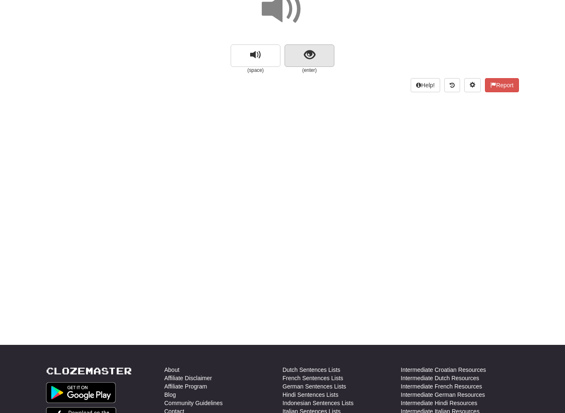
click at [308, 56] on span "show sentence" at bounding box center [309, 54] width 11 height 11
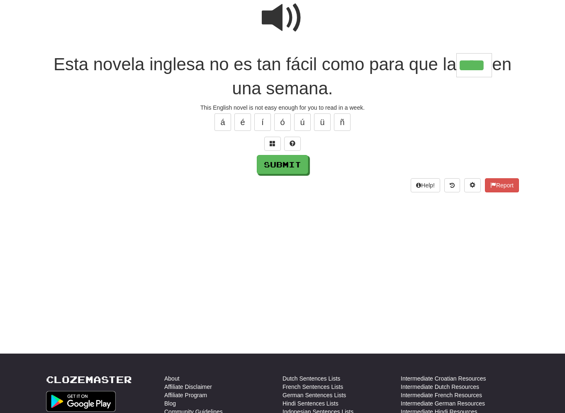
scroll to position [83, 0]
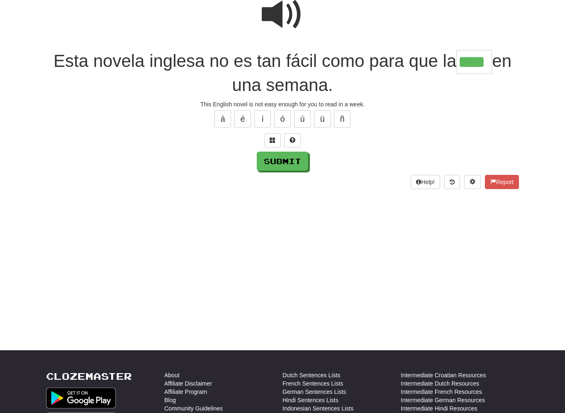
type input "****"
click at [289, 22] on span at bounding box center [283, 15] width 42 height 42
click at [295, 159] on button "Submit" at bounding box center [282, 161] width 51 height 19
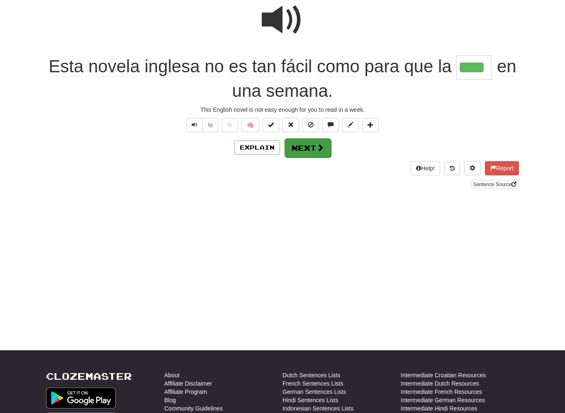
click at [314, 150] on button "Next" at bounding box center [308, 147] width 46 height 19
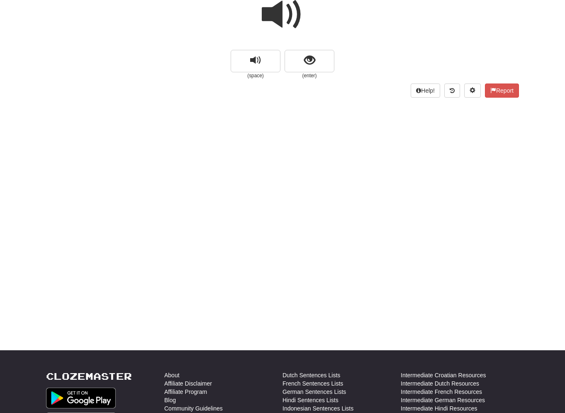
click at [295, 23] on span at bounding box center [283, 15] width 42 height 42
click at [307, 67] on button "show sentence" at bounding box center [310, 61] width 50 height 22
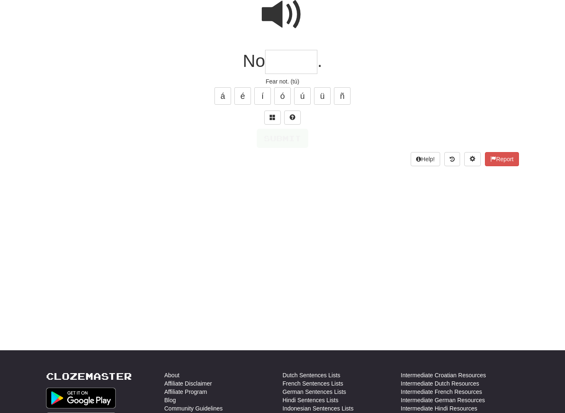
scroll to position [78, 0]
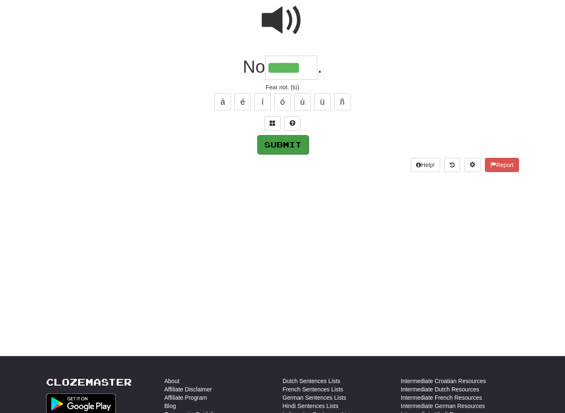
type input "*****"
click at [288, 146] on button "Submit" at bounding box center [282, 144] width 51 height 19
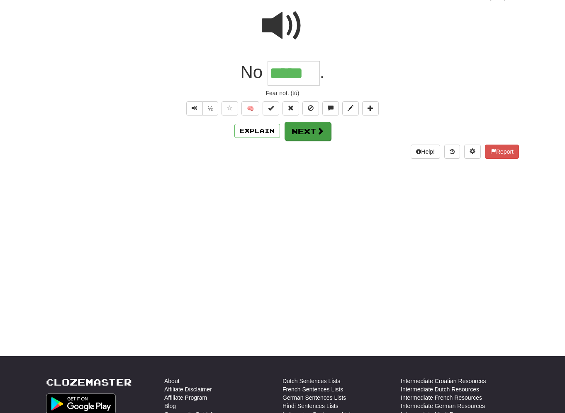
click at [308, 126] on button "Next" at bounding box center [308, 131] width 46 height 19
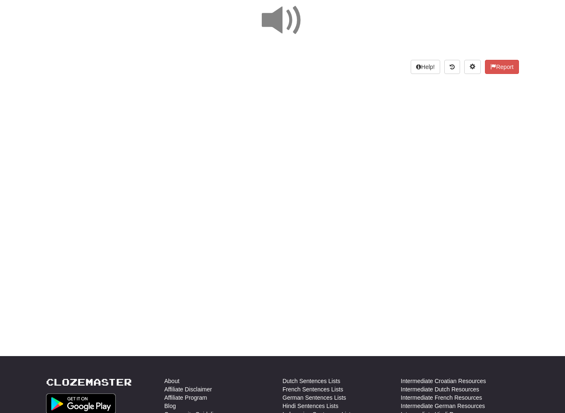
click at [296, 28] on span at bounding box center [283, 21] width 42 height 42
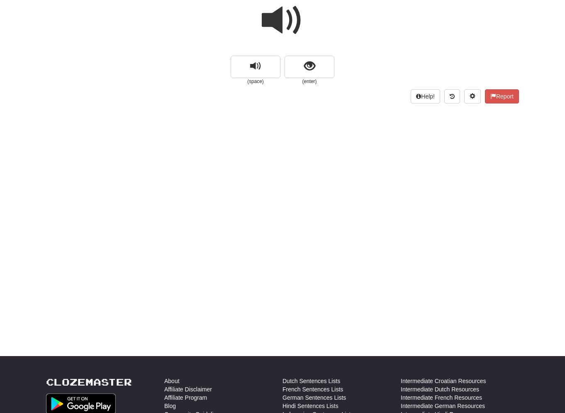
click at [297, 15] on span at bounding box center [283, 21] width 42 height 42
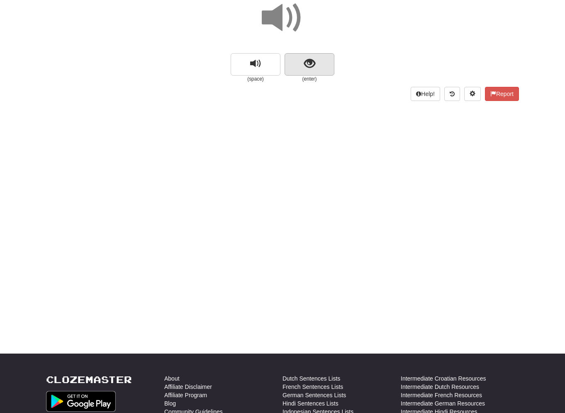
scroll to position [81, 0]
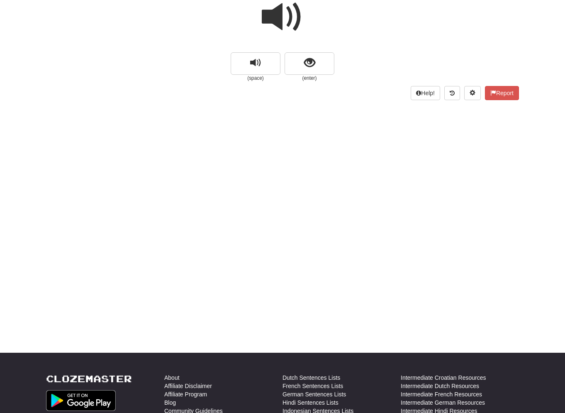
click at [296, 21] on span at bounding box center [283, 17] width 42 height 42
click at [280, 20] on span at bounding box center [283, 17] width 42 height 42
click at [323, 63] on button "show sentence" at bounding box center [310, 63] width 50 height 22
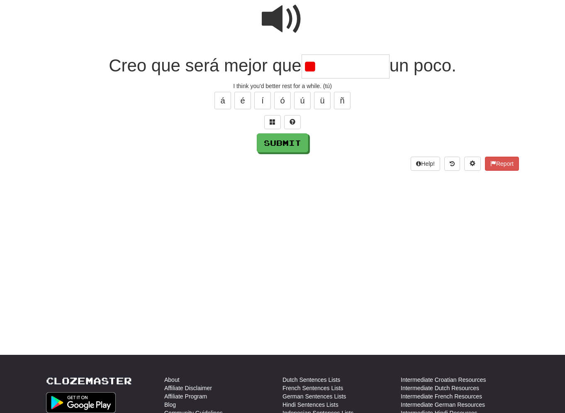
type input "*"
type input "*********"
click at [278, 142] on button "Submit" at bounding box center [282, 143] width 51 height 19
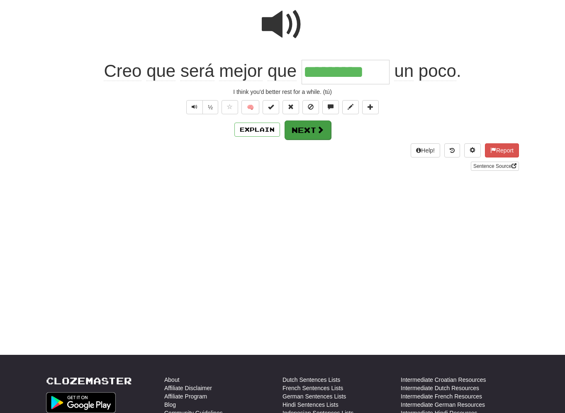
click at [314, 132] on button "Next" at bounding box center [308, 129] width 46 height 19
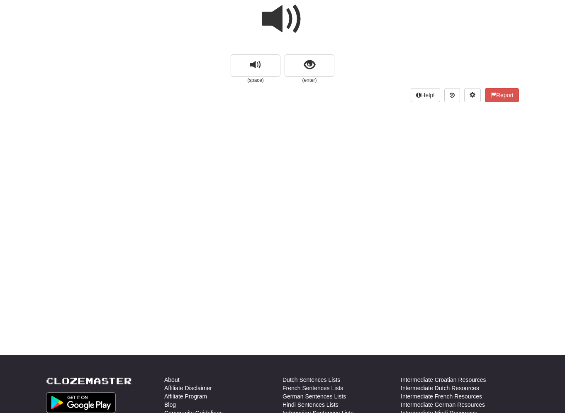
click at [295, 32] on span at bounding box center [283, 19] width 42 height 42
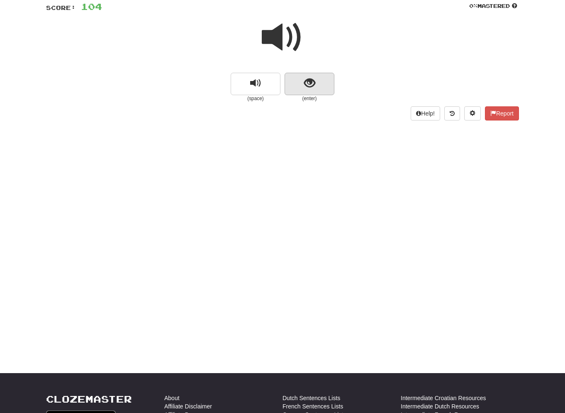
click at [316, 83] on button "show sentence" at bounding box center [310, 84] width 50 height 22
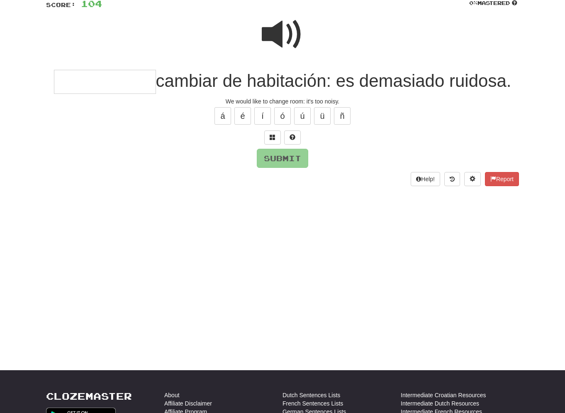
click at [81, 74] on input "text" at bounding box center [105, 82] width 102 height 24
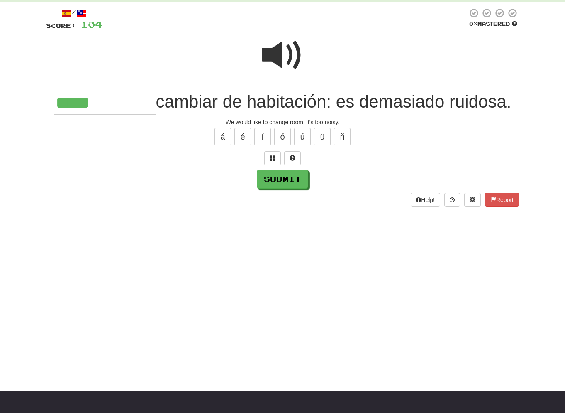
scroll to position [34, 0]
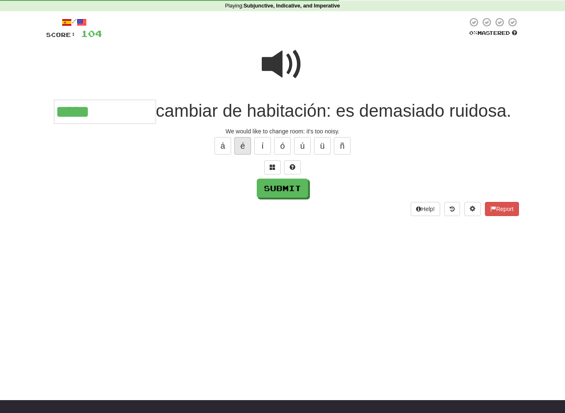
click at [242, 144] on button "é" at bounding box center [242, 145] width 17 height 17
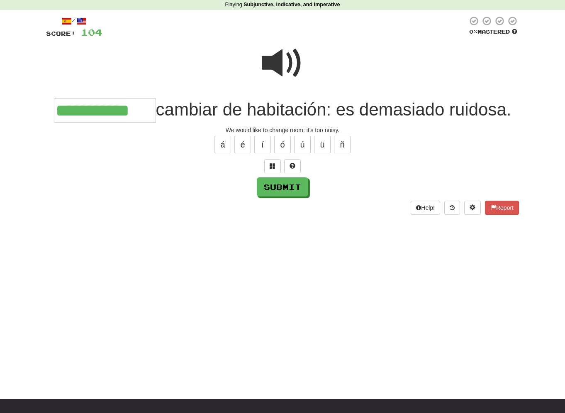
scroll to position [35, 0]
type input "**********"
click at [298, 183] on button "Submit" at bounding box center [282, 187] width 51 height 19
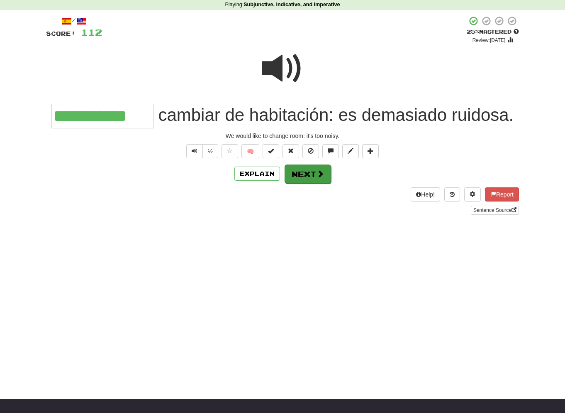
click at [301, 173] on button "Next" at bounding box center [308, 173] width 46 height 19
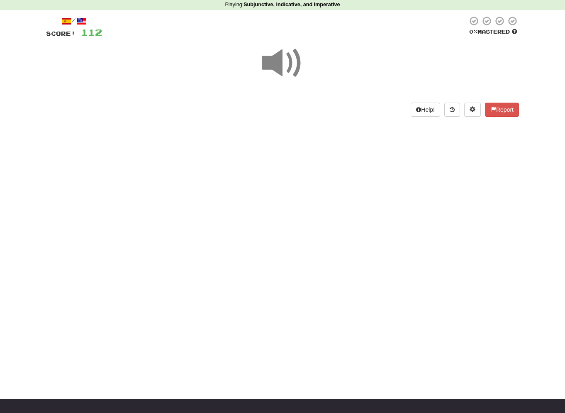
click at [284, 67] on span at bounding box center [283, 63] width 42 height 42
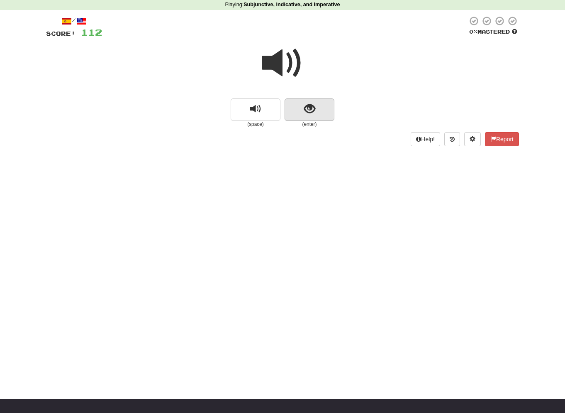
click at [307, 106] on span "show sentence" at bounding box center [309, 108] width 11 height 11
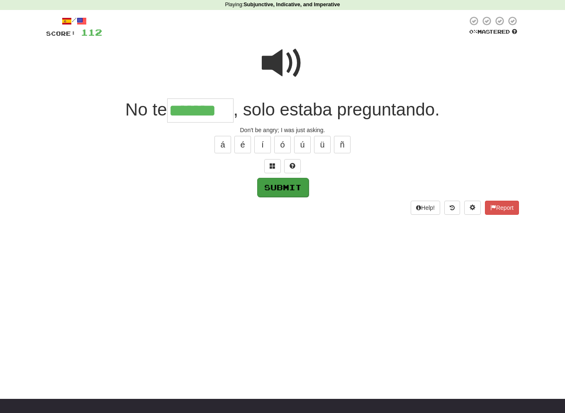
type input "*******"
click at [286, 186] on button "Submit" at bounding box center [282, 187] width 51 height 19
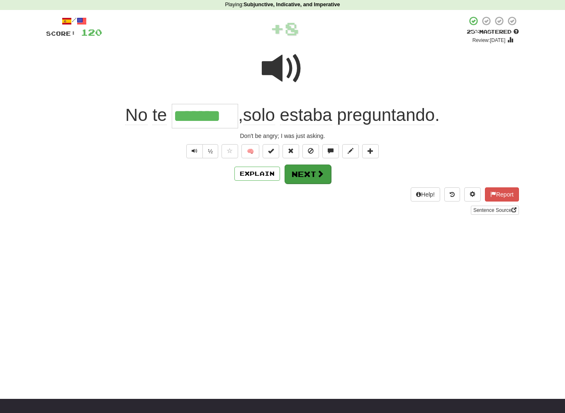
click at [307, 171] on button "Next" at bounding box center [308, 173] width 46 height 19
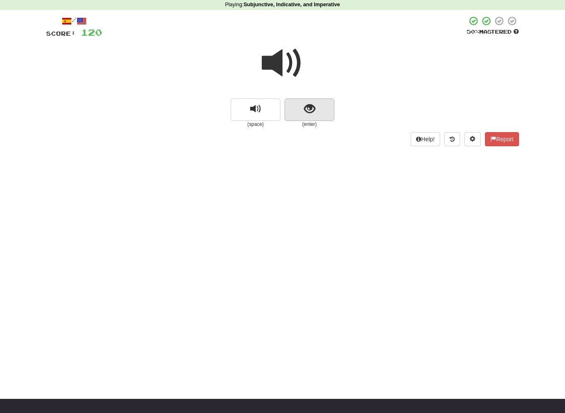
click at [308, 104] on span "show sentence" at bounding box center [309, 108] width 11 height 11
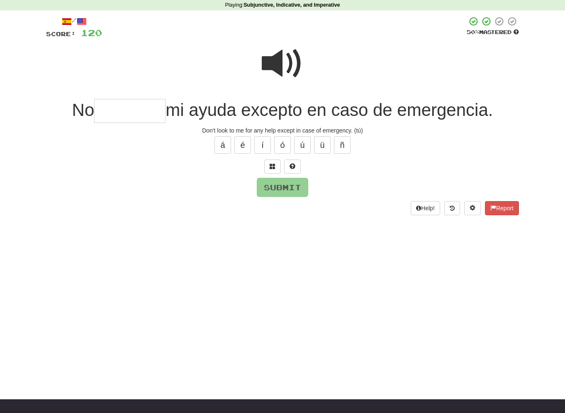
scroll to position [35, 0]
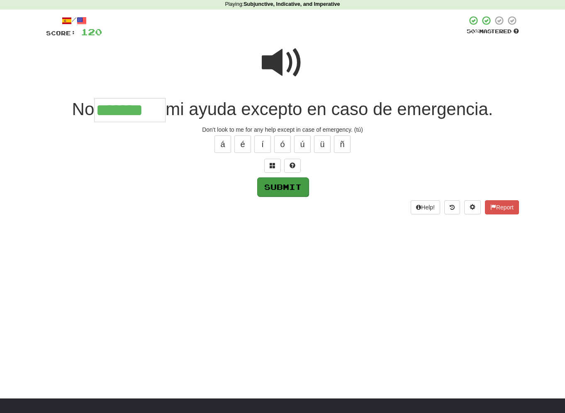
type input "*******"
click at [271, 188] on button "Submit" at bounding box center [282, 186] width 51 height 19
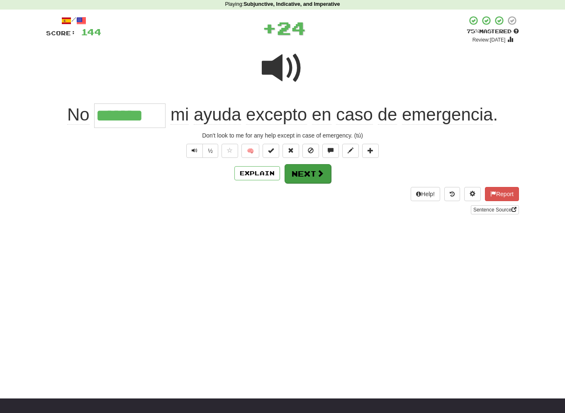
click at [296, 176] on button "Next" at bounding box center [308, 173] width 46 height 19
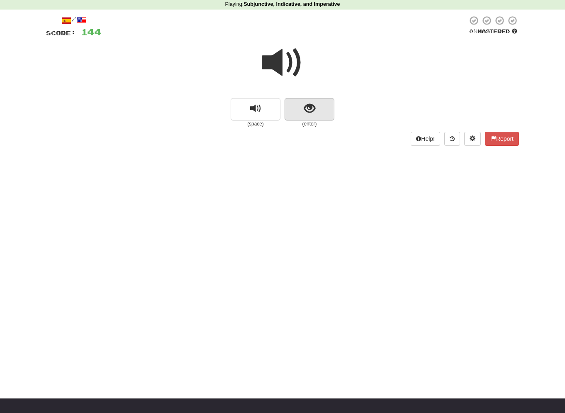
click at [305, 104] on span "show sentence" at bounding box center [309, 108] width 11 height 11
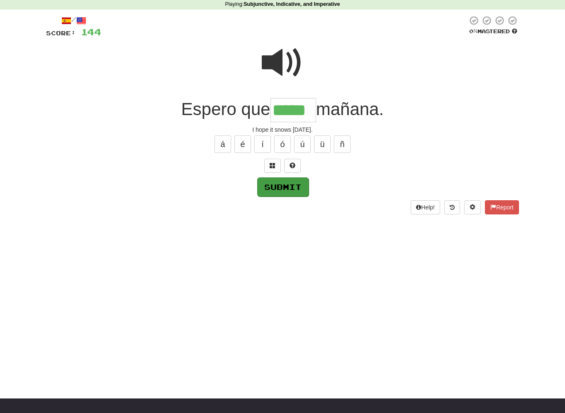
type input "*****"
click at [299, 180] on button "Submit" at bounding box center [282, 186] width 51 height 19
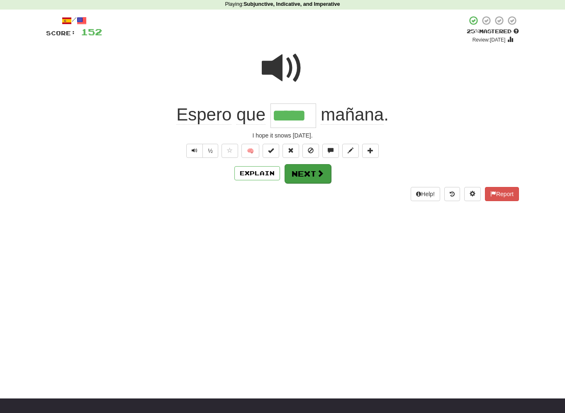
click at [299, 176] on button "Next" at bounding box center [308, 173] width 46 height 19
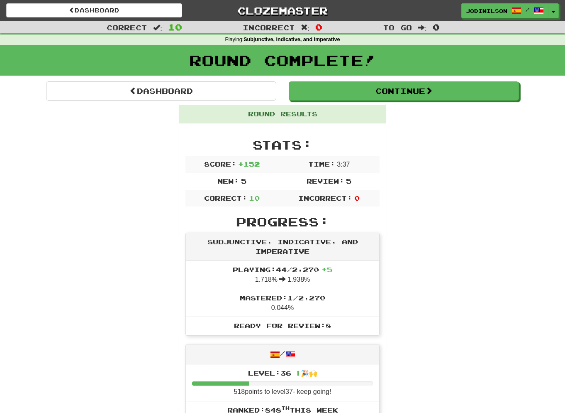
scroll to position [0, 0]
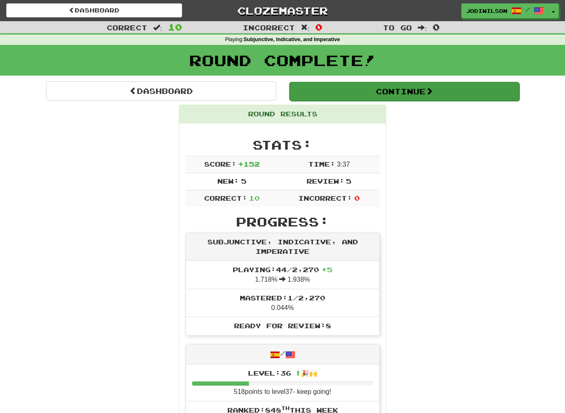
click at [386, 90] on button "Continue" at bounding box center [404, 91] width 230 height 19
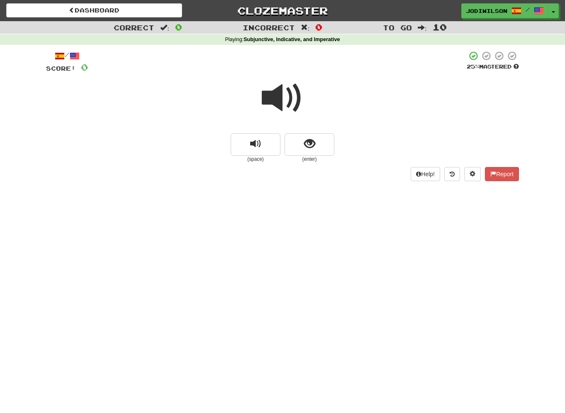
click at [285, 94] on span at bounding box center [283, 98] width 42 height 42
click at [307, 145] on span "show sentence" at bounding box center [309, 143] width 11 height 11
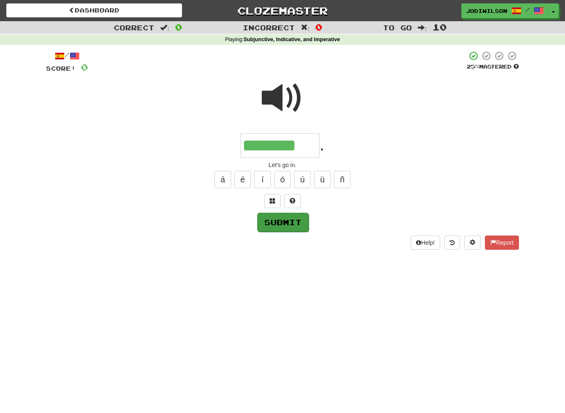
type input "********"
click at [291, 222] on button "Submit" at bounding box center [282, 221] width 51 height 19
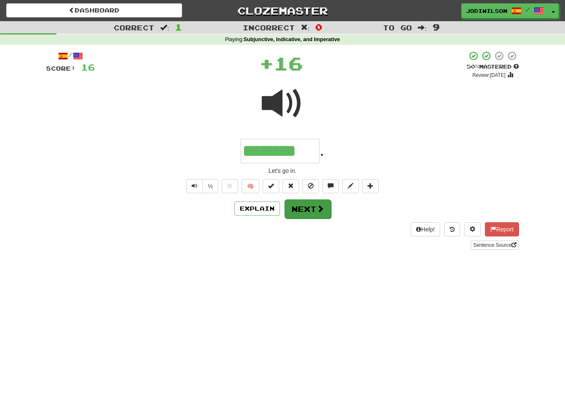
click at [322, 212] on span at bounding box center [320, 208] width 7 height 7
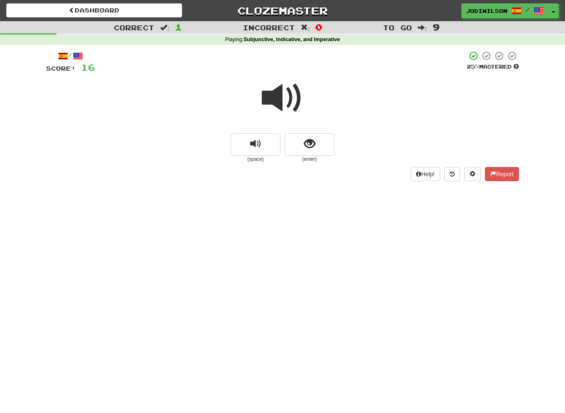
click at [277, 88] on span at bounding box center [283, 98] width 42 height 42
click at [281, 84] on span at bounding box center [283, 98] width 42 height 42
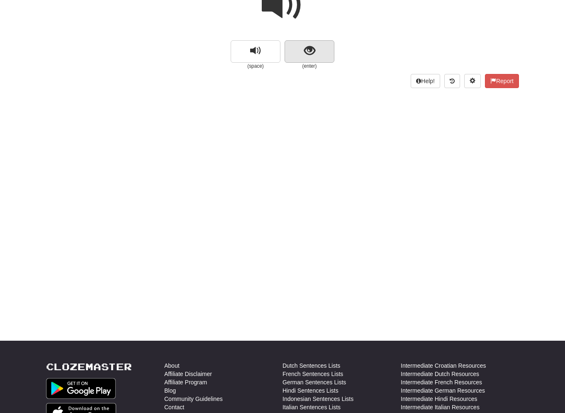
scroll to position [93, 0]
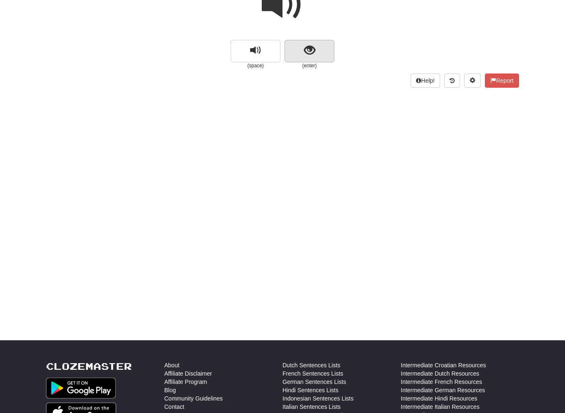
click at [305, 56] on button "show sentence" at bounding box center [310, 51] width 50 height 22
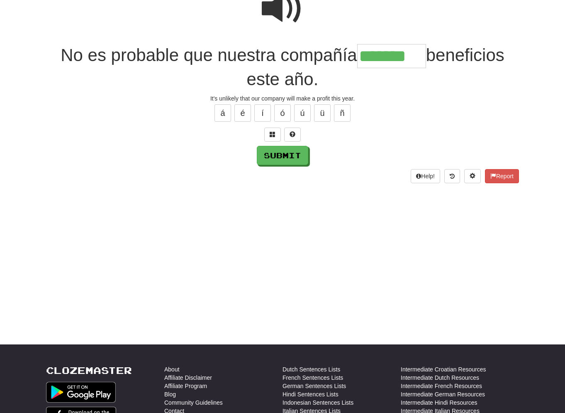
scroll to position [92, 0]
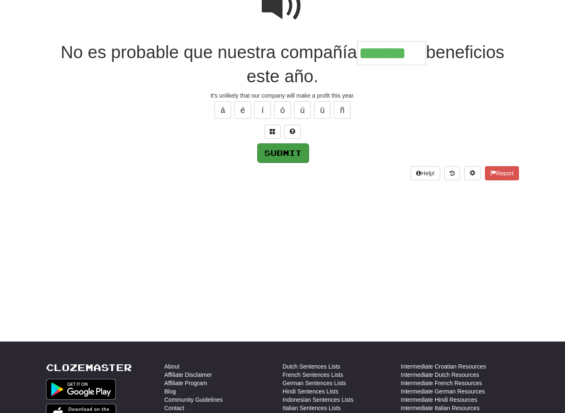
type input "*******"
click at [280, 151] on button "Submit" at bounding box center [282, 152] width 51 height 19
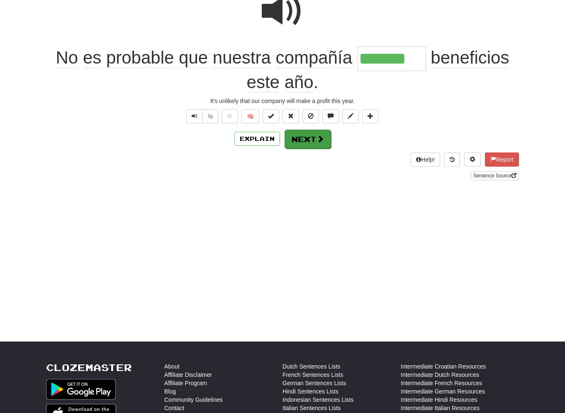
click at [303, 137] on button "Next" at bounding box center [308, 138] width 46 height 19
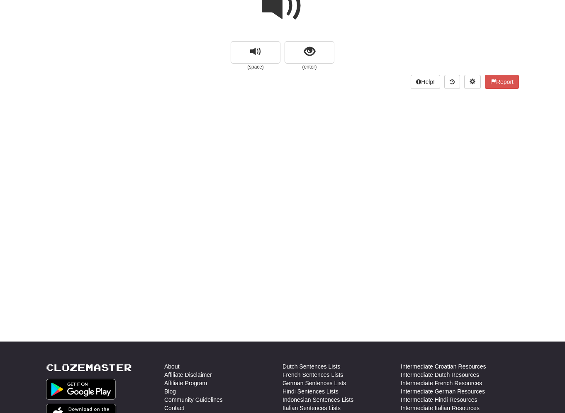
click at [286, 12] on span at bounding box center [283, 6] width 42 height 42
click at [299, 45] on button "show sentence" at bounding box center [310, 52] width 50 height 22
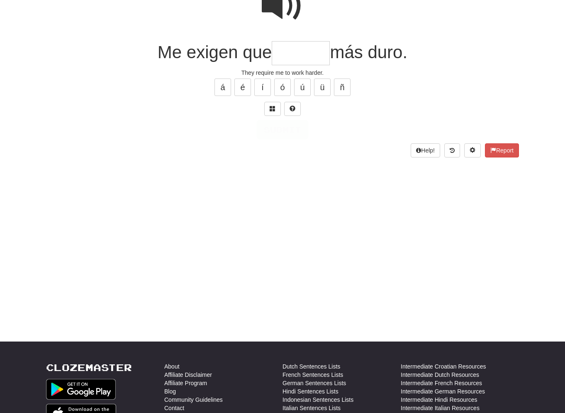
scroll to position [78, 0]
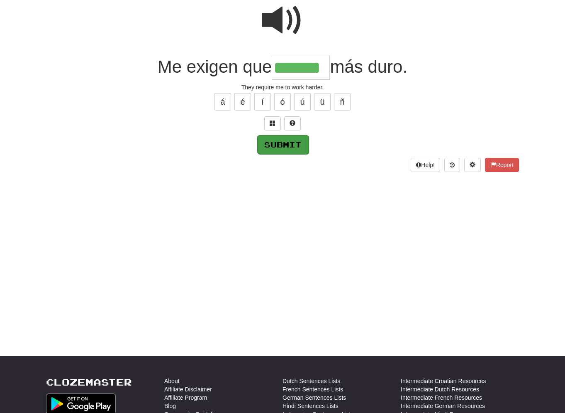
type input "*******"
click at [274, 142] on button "Submit" at bounding box center [282, 144] width 51 height 19
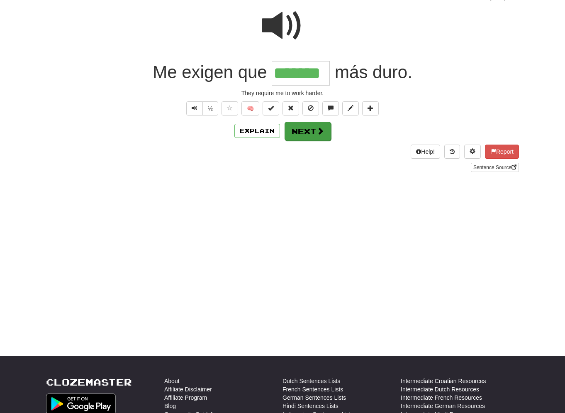
click at [302, 125] on button "Next" at bounding box center [308, 131] width 46 height 19
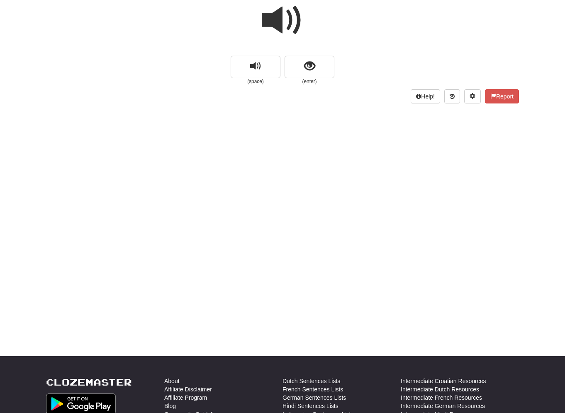
click at [294, 19] on span at bounding box center [283, 21] width 42 height 42
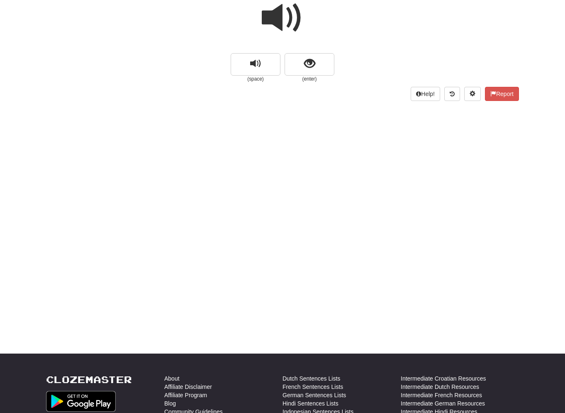
click at [294, 19] on span at bounding box center [283, 18] width 42 height 42
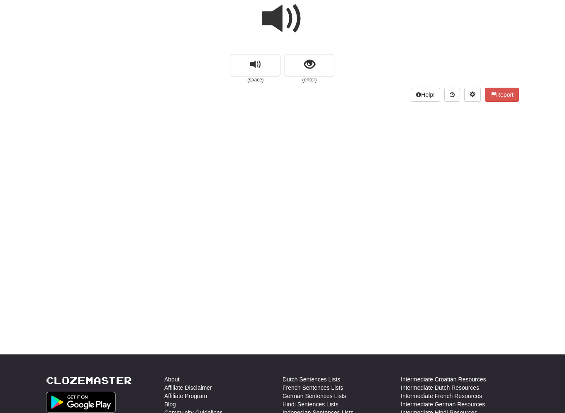
click at [294, 19] on span at bounding box center [283, 19] width 42 height 42
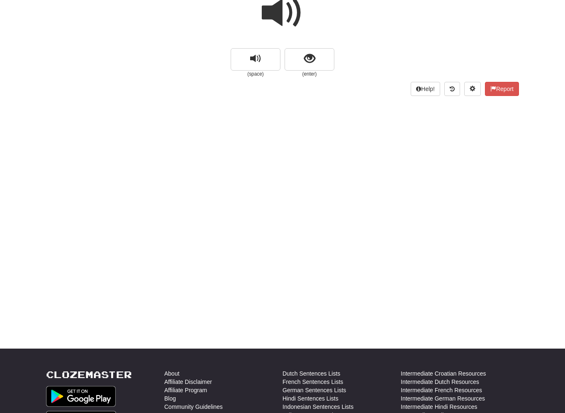
click at [294, 19] on span at bounding box center [283, 13] width 42 height 42
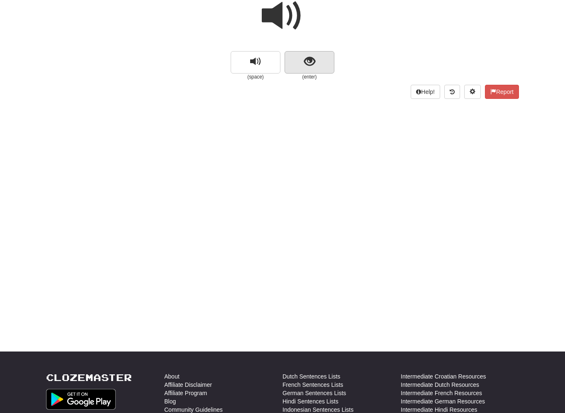
scroll to position [85, 0]
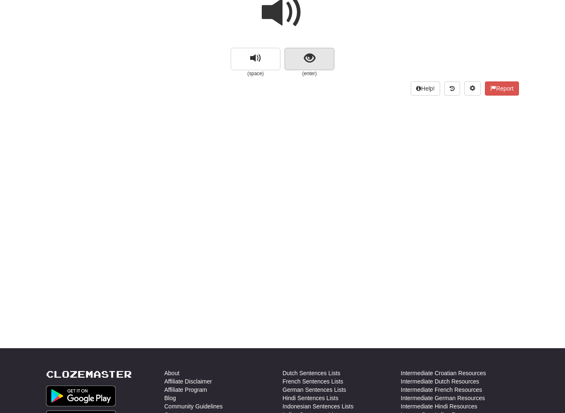
click at [309, 57] on span "show sentence" at bounding box center [309, 58] width 11 height 11
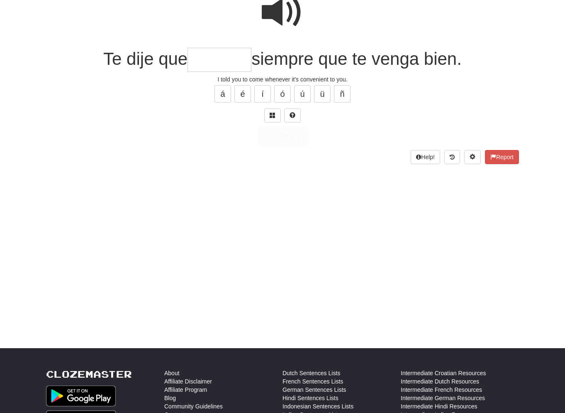
scroll to position [78, 0]
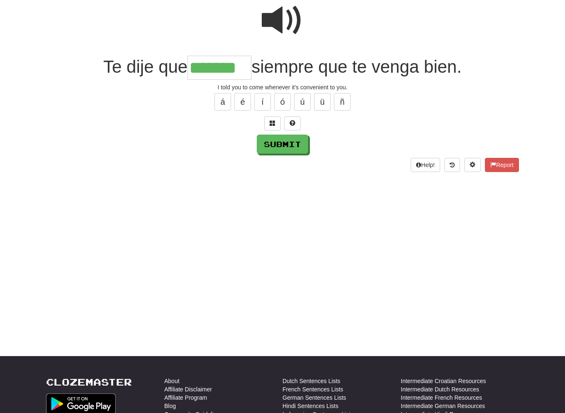
type input "********"
